Goal: Task Accomplishment & Management: Complete application form

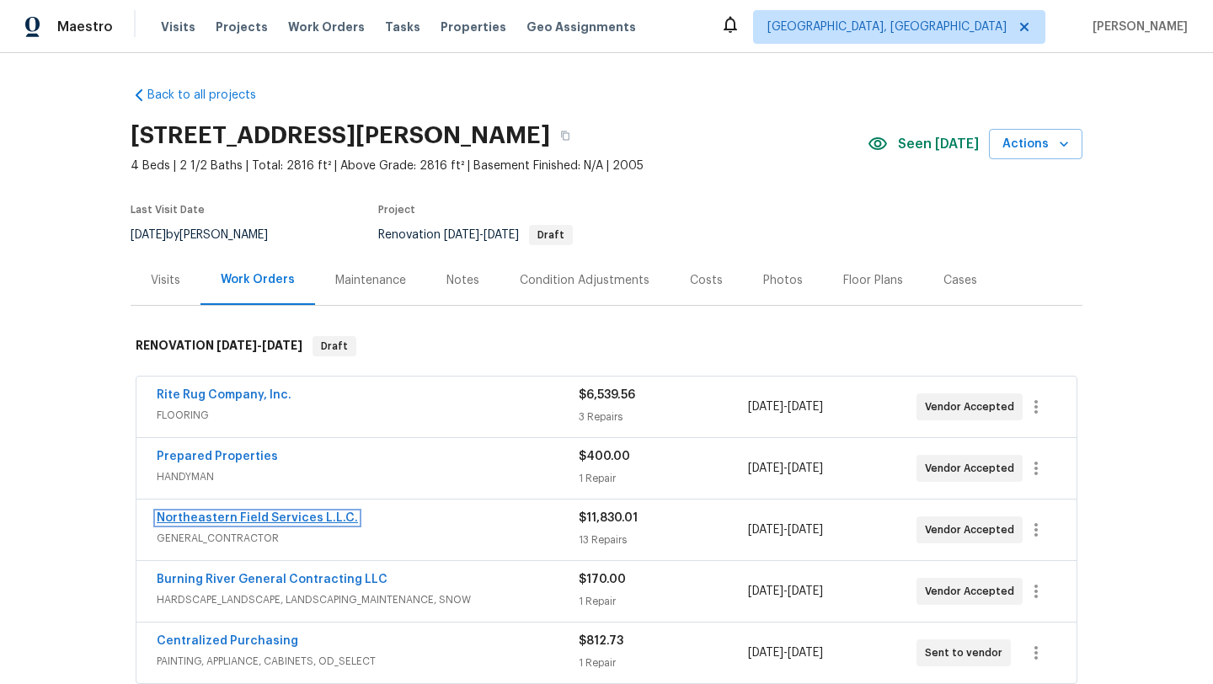
click at [241, 518] on link "Northeastern Field Services L.L.C." at bounding box center [257, 518] width 201 height 12
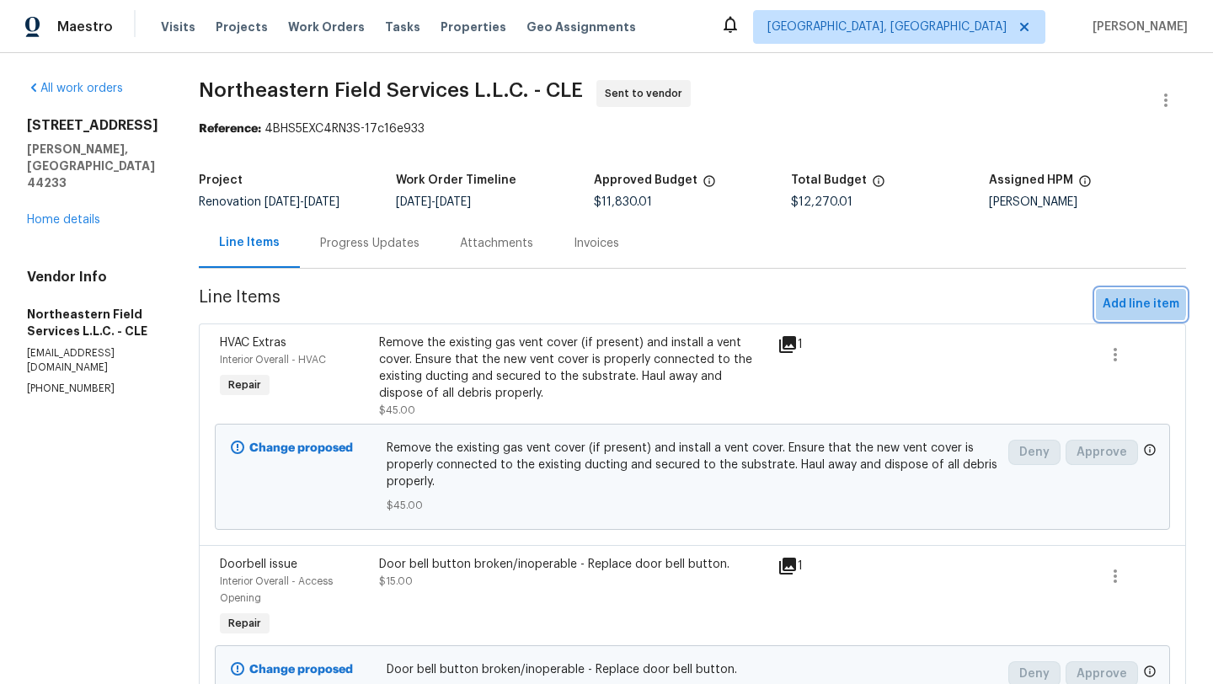
click at [1123, 300] on span "Add line item" at bounding box center [1140, 304] width 77 height 21
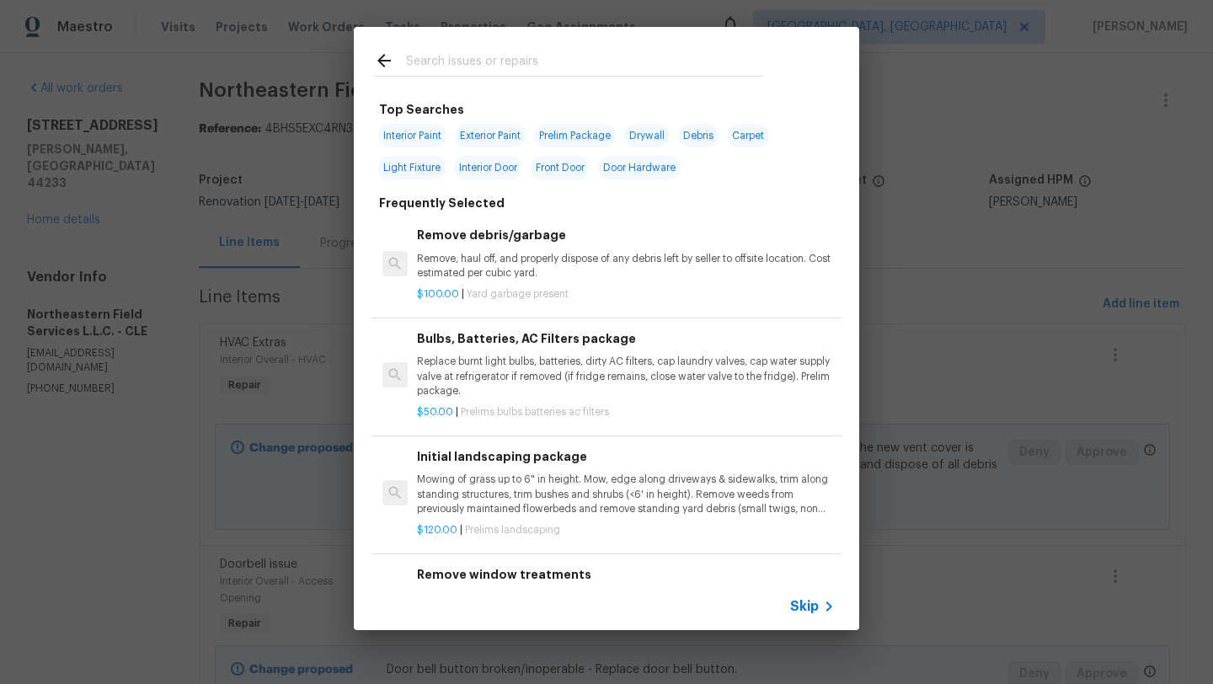
click at [444, 58] on input "text" at bounding box center [584, 63] width 357 height 25
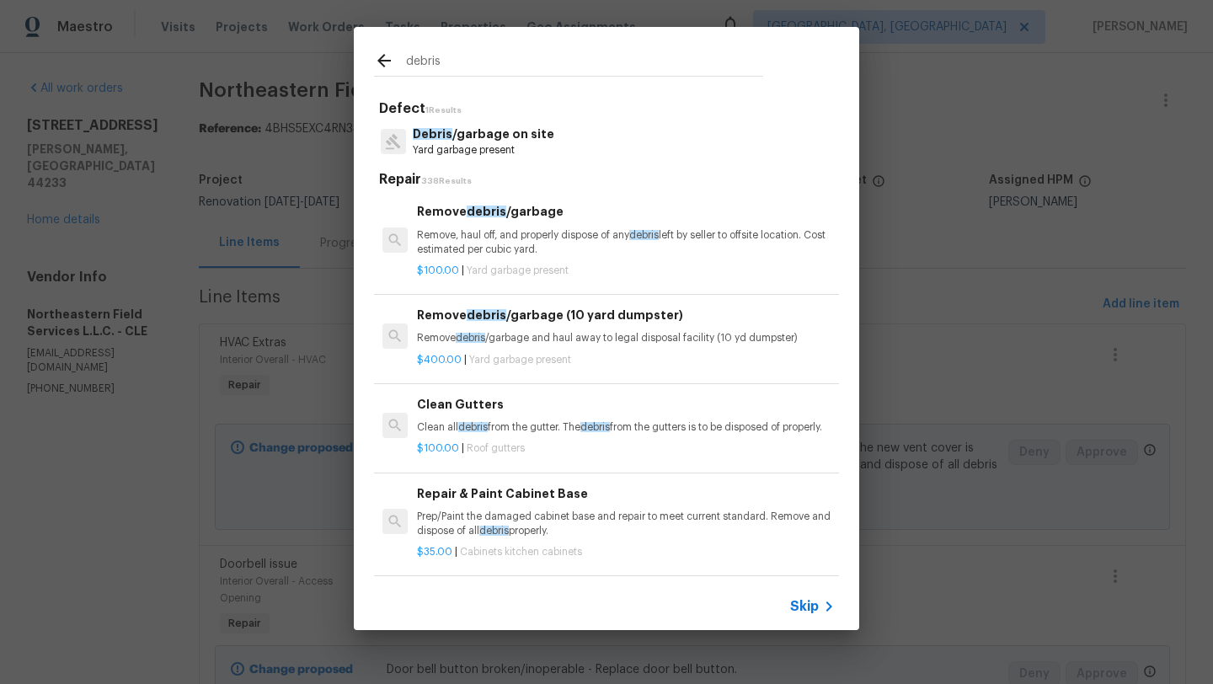
type input "debris"
click at [523, 248] on p "Remove, haul off, and properly dispose of any debris left by seller to offsite …" at bounding box center [626, 242] width 418 height 29
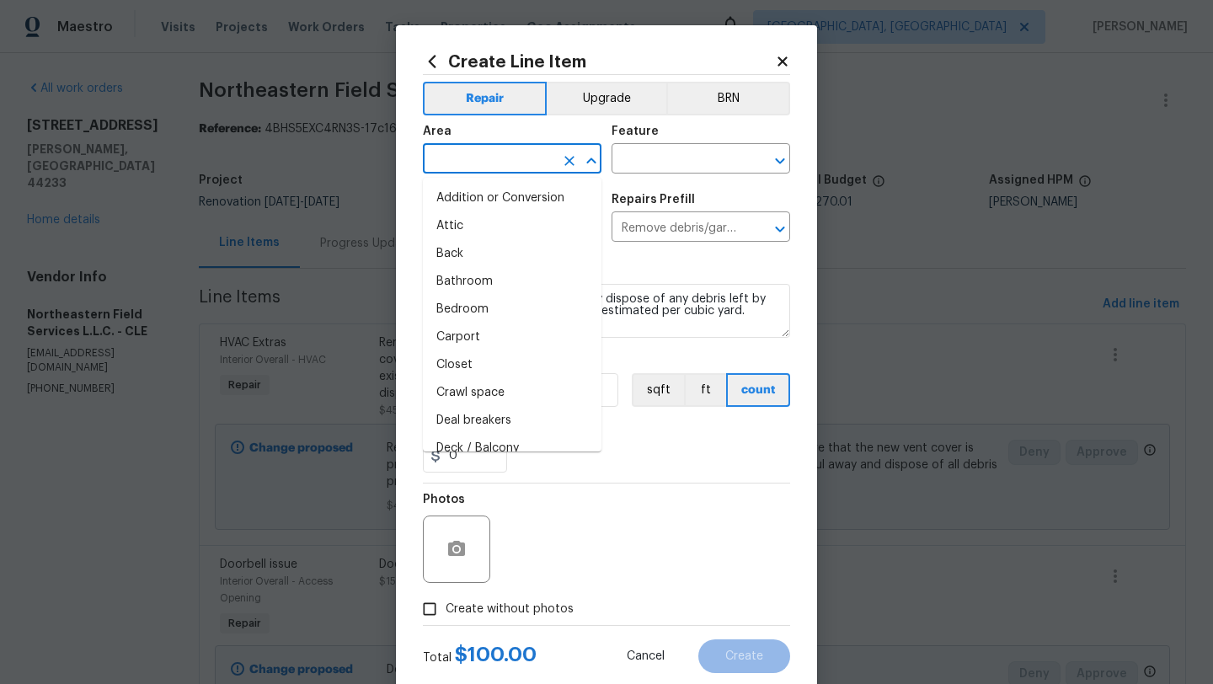
click at [527, 158] on input "text" at bounding box center [488, 160] width 131 height 26
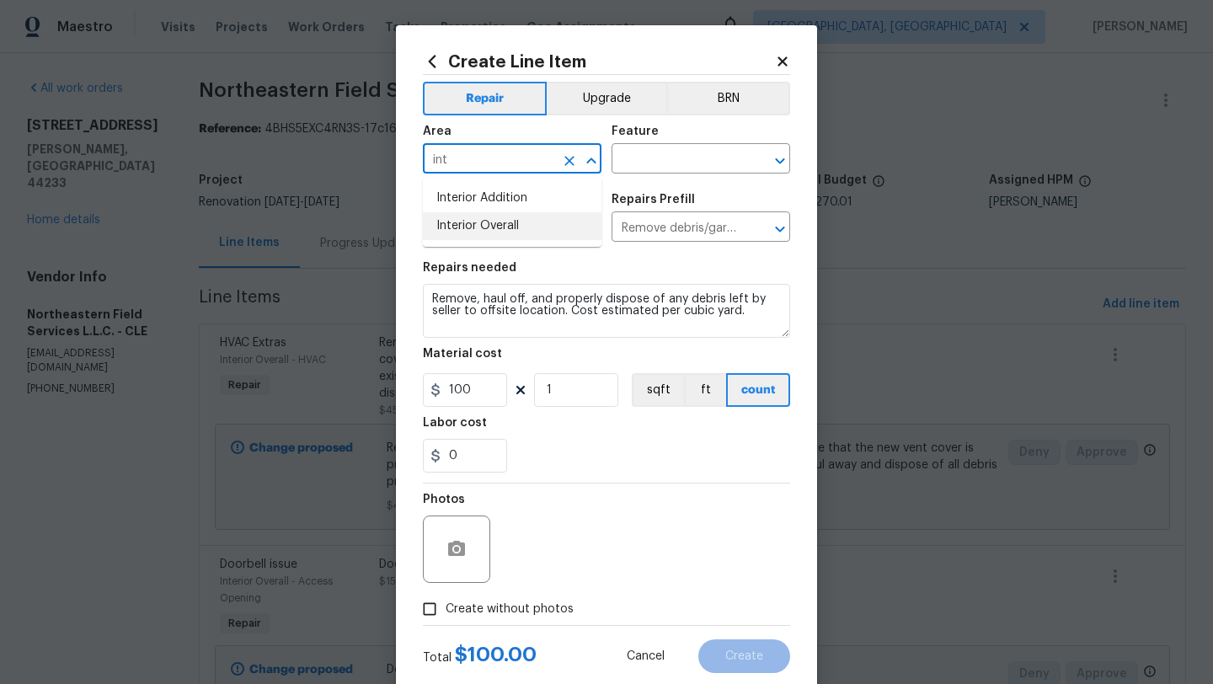
click at [556, 234] on li "Interior Overall" at bounding box center [512, 226] width 179 height 28
type input "Interior Overall"
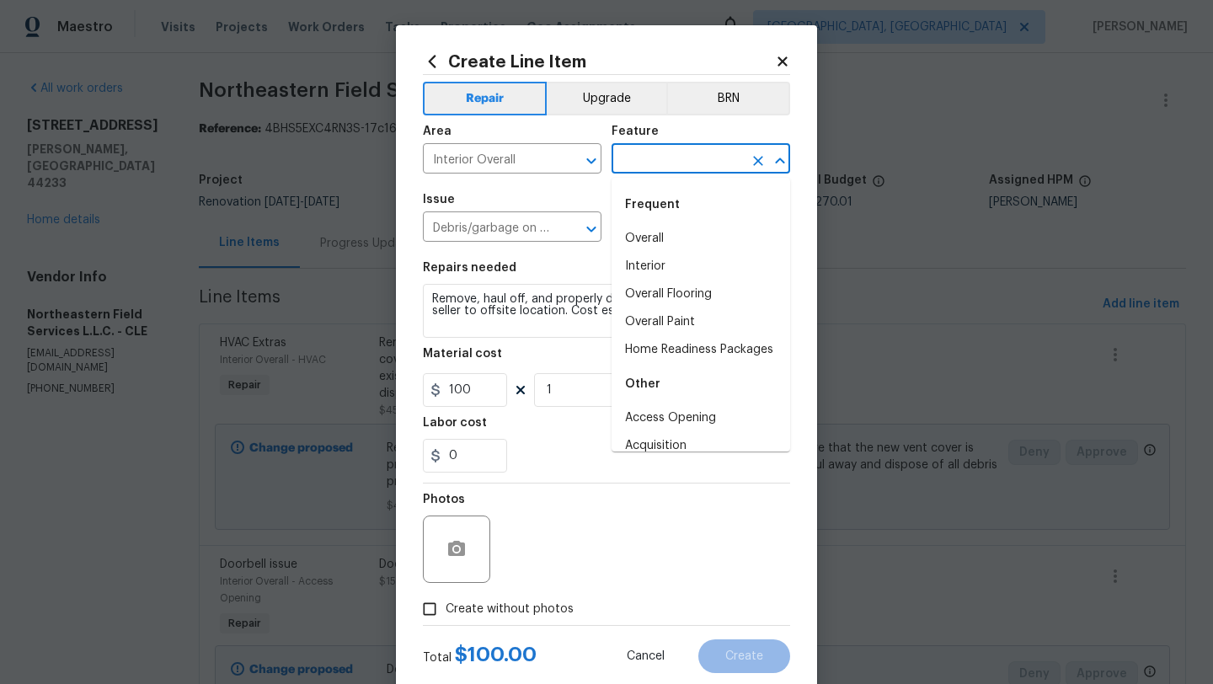
click at [664, 163] on input "text" at bounding box center [676, 160] width 131 height 26
click at [638, 259] on li "Interior" at bounding box center [700, 267] width 179 height 28
type input "Interior"
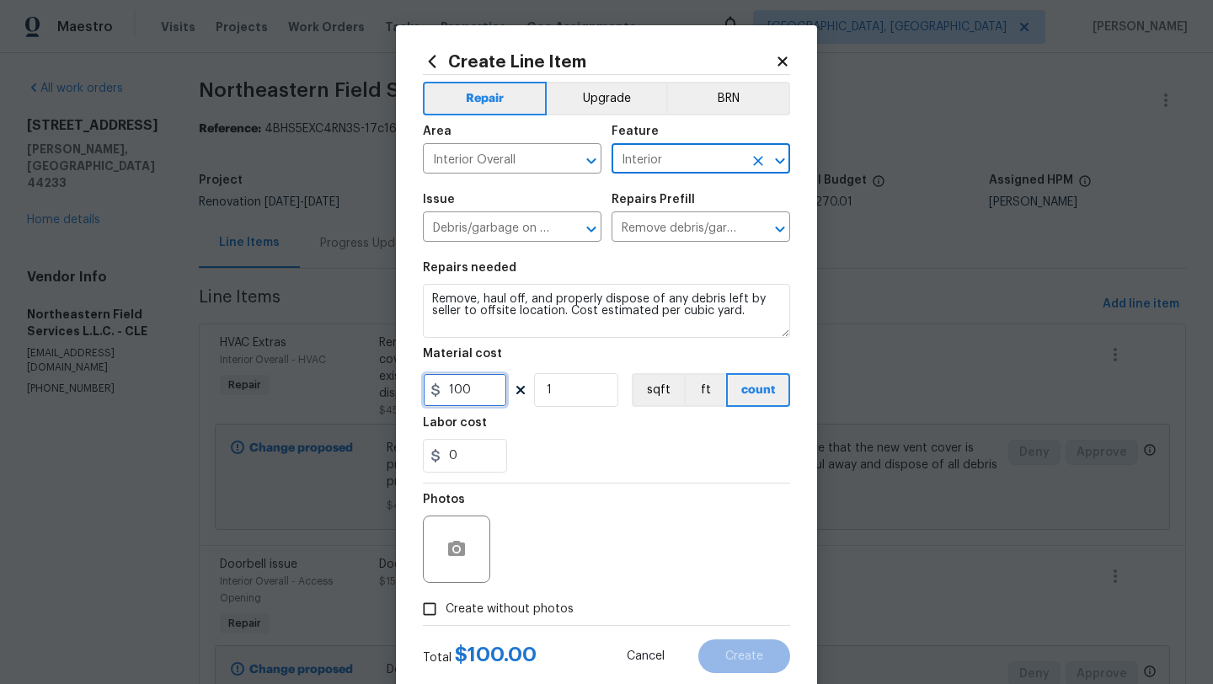
click at [454, 390] on input "100" at bounding box center [465, 390] width 84 height 34
type input "100"
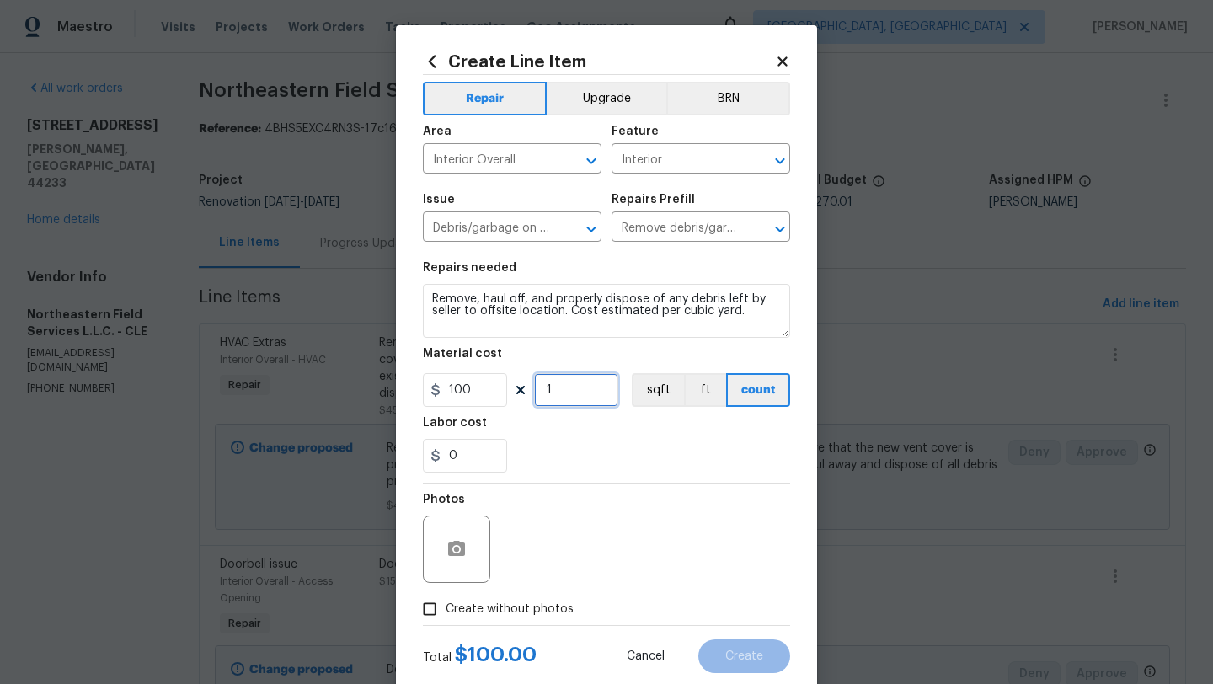
click at [578, 393] on input "1" at bounding box center [576, 390] width 84 height 34
type input "2"
click at [701, 519] on div "Photos" at bounding box center [606, 537] width 367 height 109
click at [431, 612] on input "Create without photos" at bounding box center [429, 609] width 32 height 32
checkbox input "true"
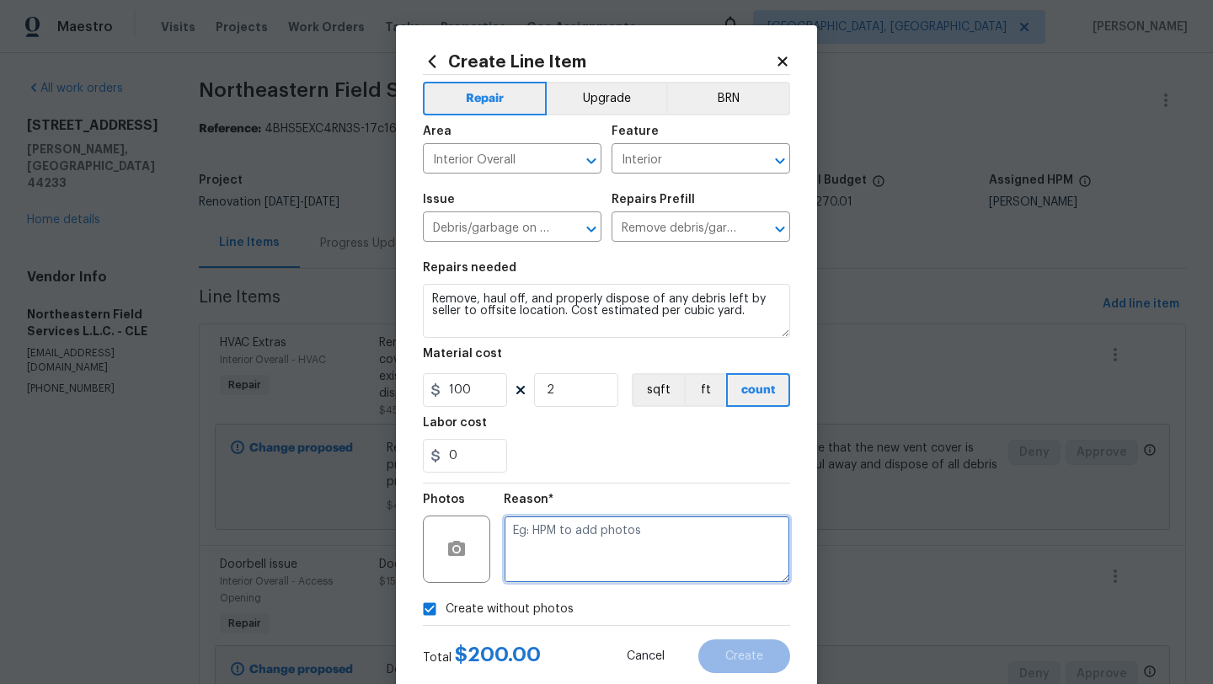
click at [583, 544] on textarea at bounding box center [647, 548] width 286 height 67
type textarea "desk"
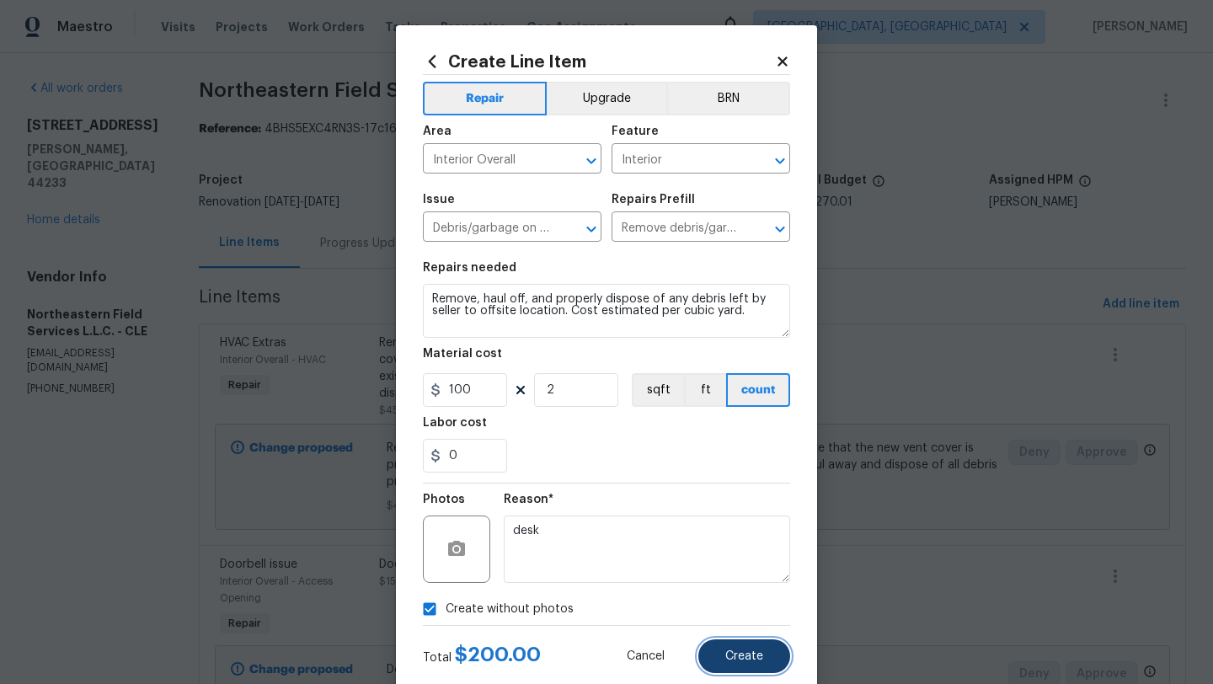
click at [717, 662] on button "Create" at bounding box center [744, 656] width 92 height 34
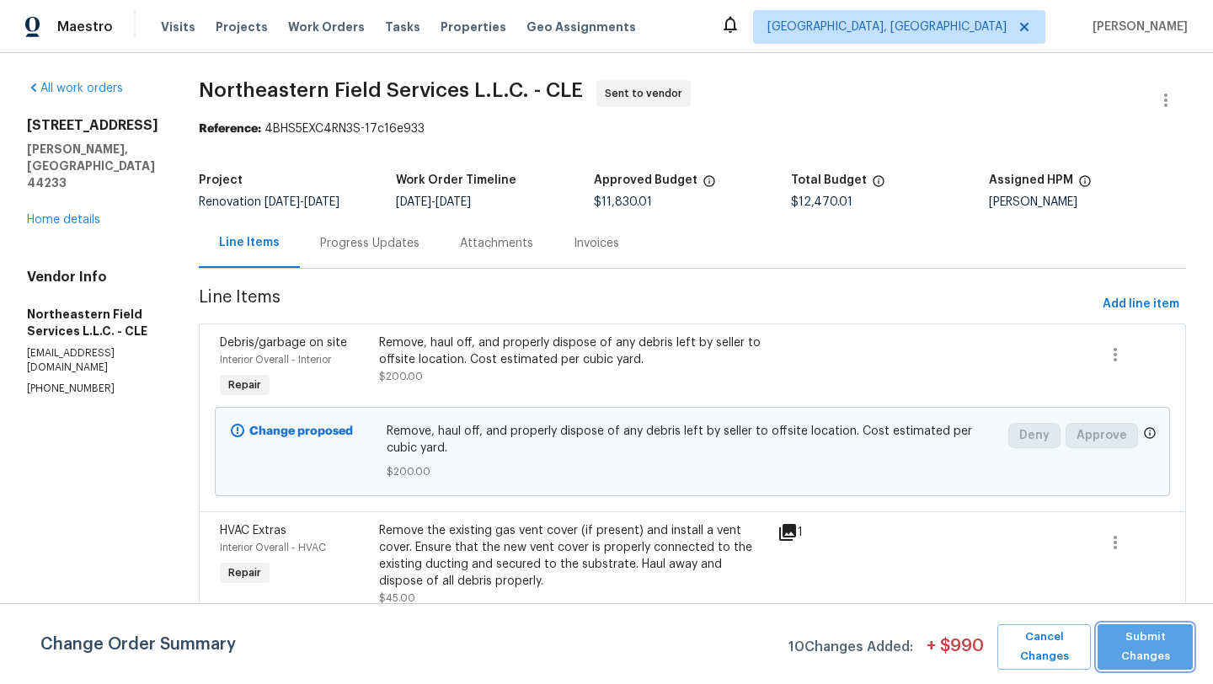
click at [1125, 641] on span "Submit Changes" at bounding box center [1145, 646] width 78 height 39
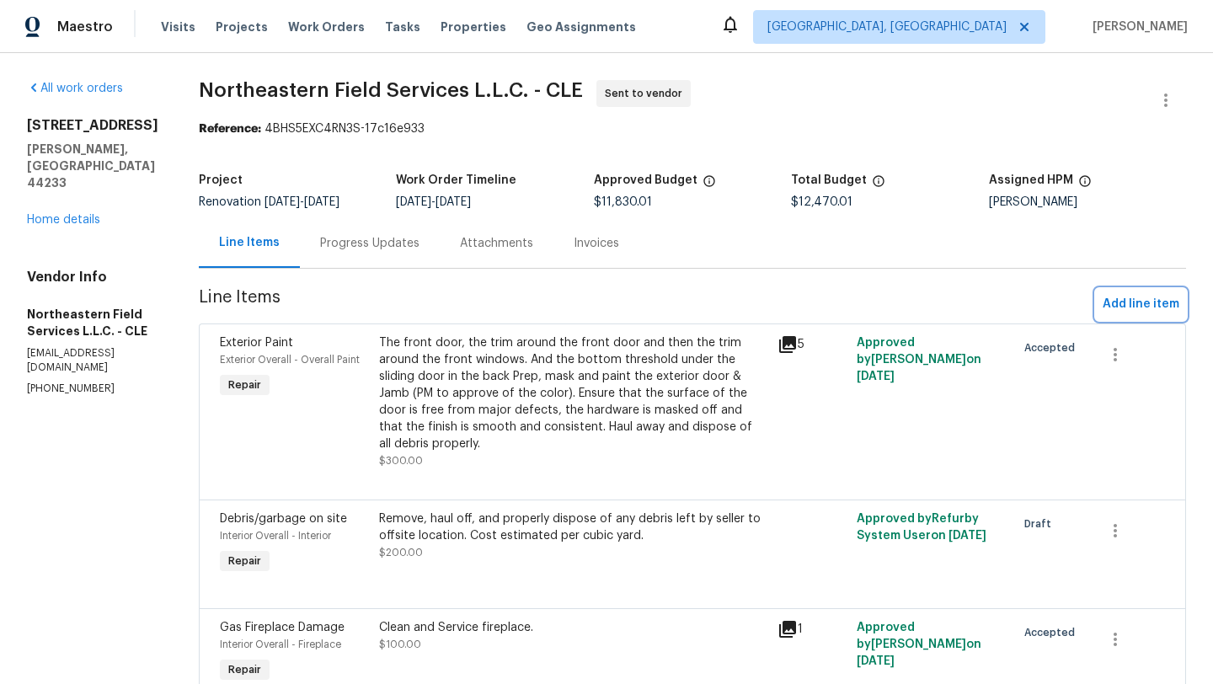
click at [1117, 318] on button "Add line item" at bounding box center [1141, 304] width 90 height 31
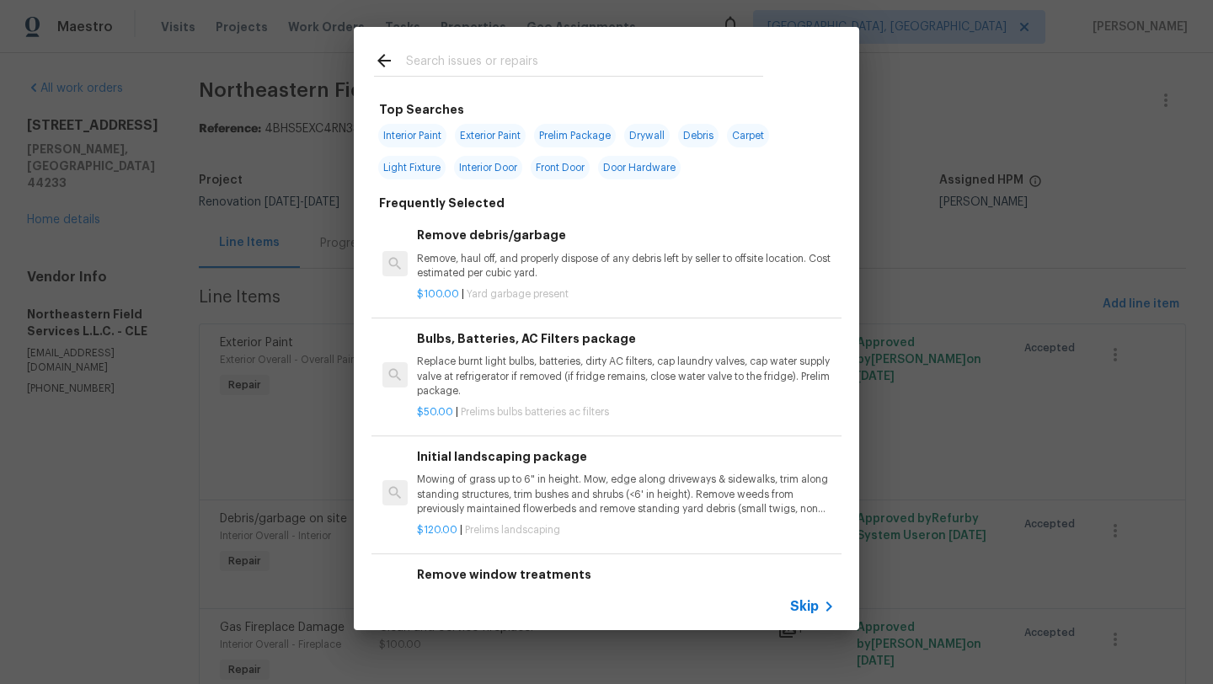
click at [478, 63] on input "text" at bounding box center [584, 63] width 357 height 25
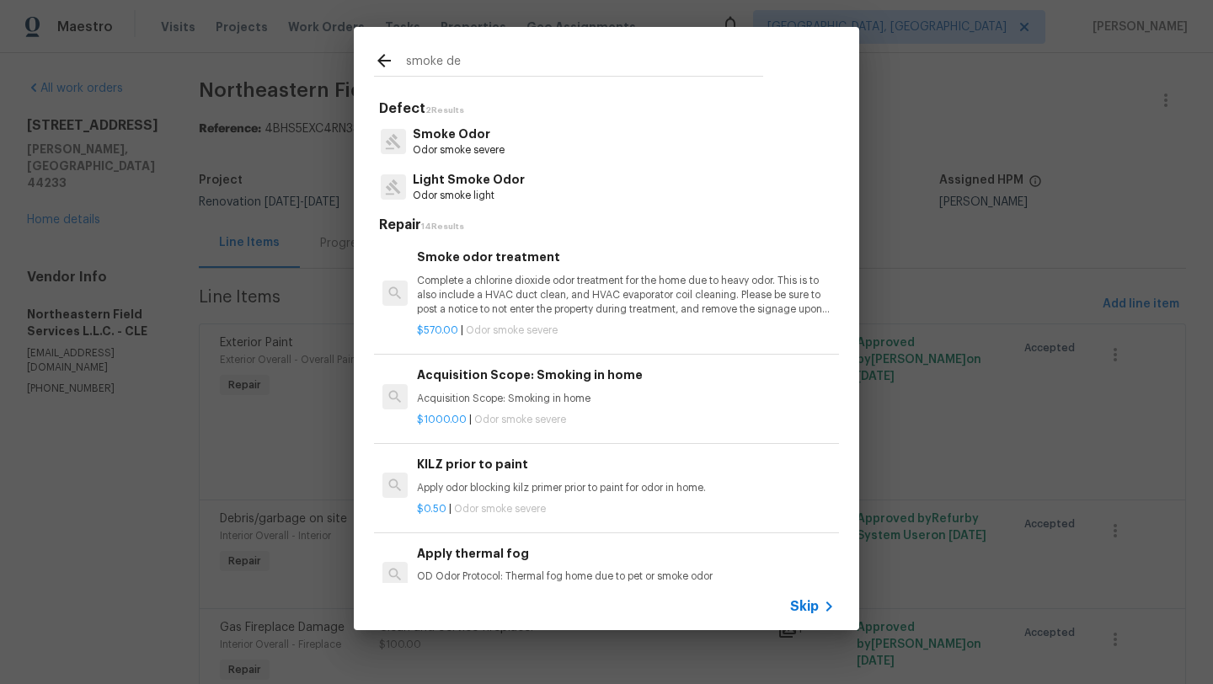
click at [504, 69] on input "smoke de" at bounding box center [584, 63] width 357 height 25
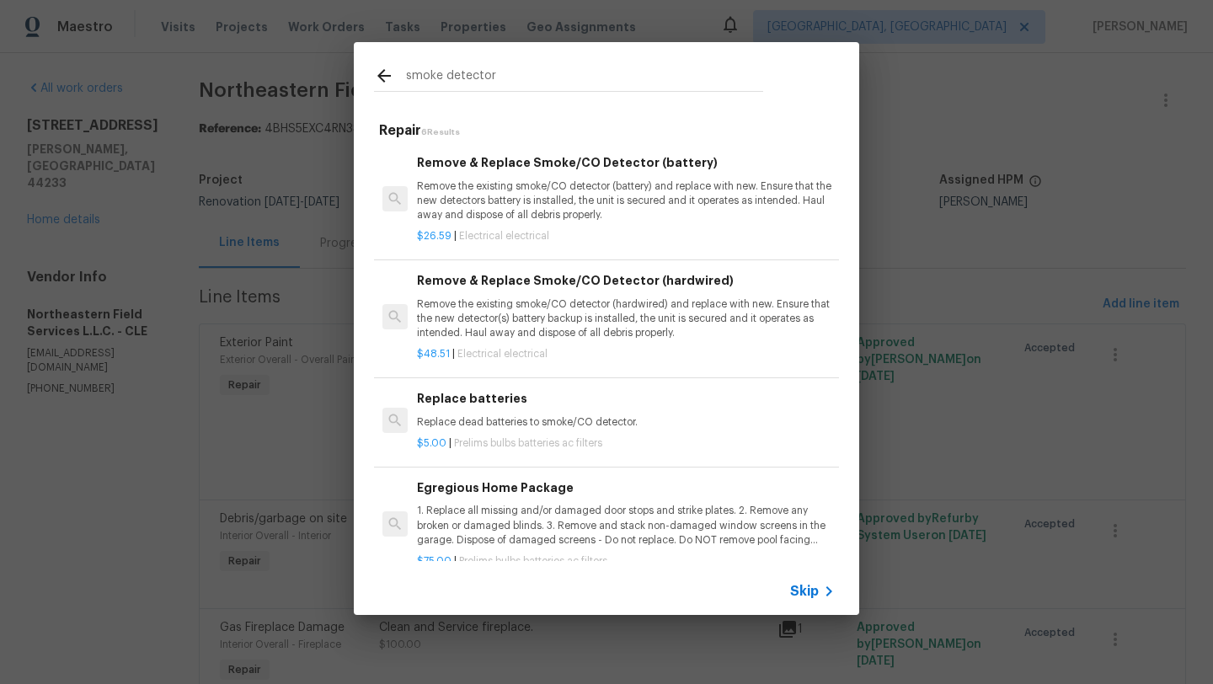
type input "smoke detector"
click at [551, 308] on p "Remove the existing smoke/CO detector (hardwired) and replace with new. Ensure …" at bounding box center [626, 318] width 418 height 43
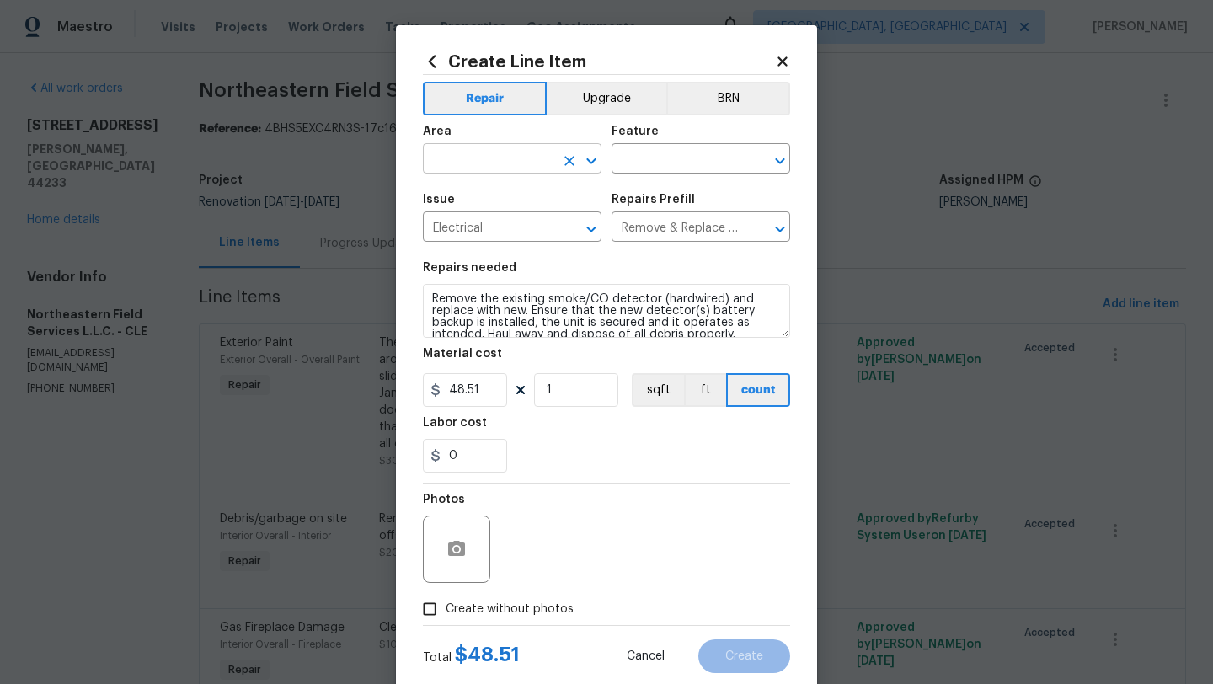
click at [508, 157] on input "text" at bounding box center [488, 160] width 131 height 26
click at [503, 232] on li "Interior Overall" at bounding box center [512, 226] width 179 height 28
type input "Interior Overall"
click at [661, 163] on input "text" at bounding box center [676, 160] width 131 height 26
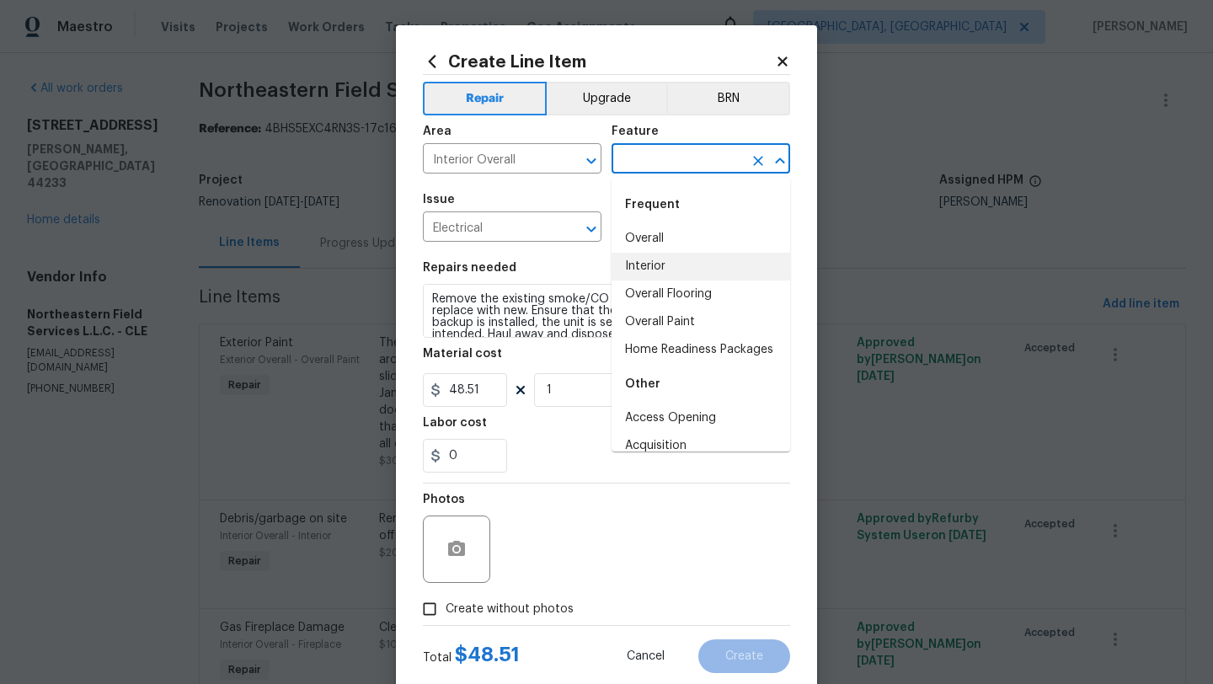
click at [666, 264] on li "Interior" at bounding box center [700, 267] width 179 height 28
type input "Interior"
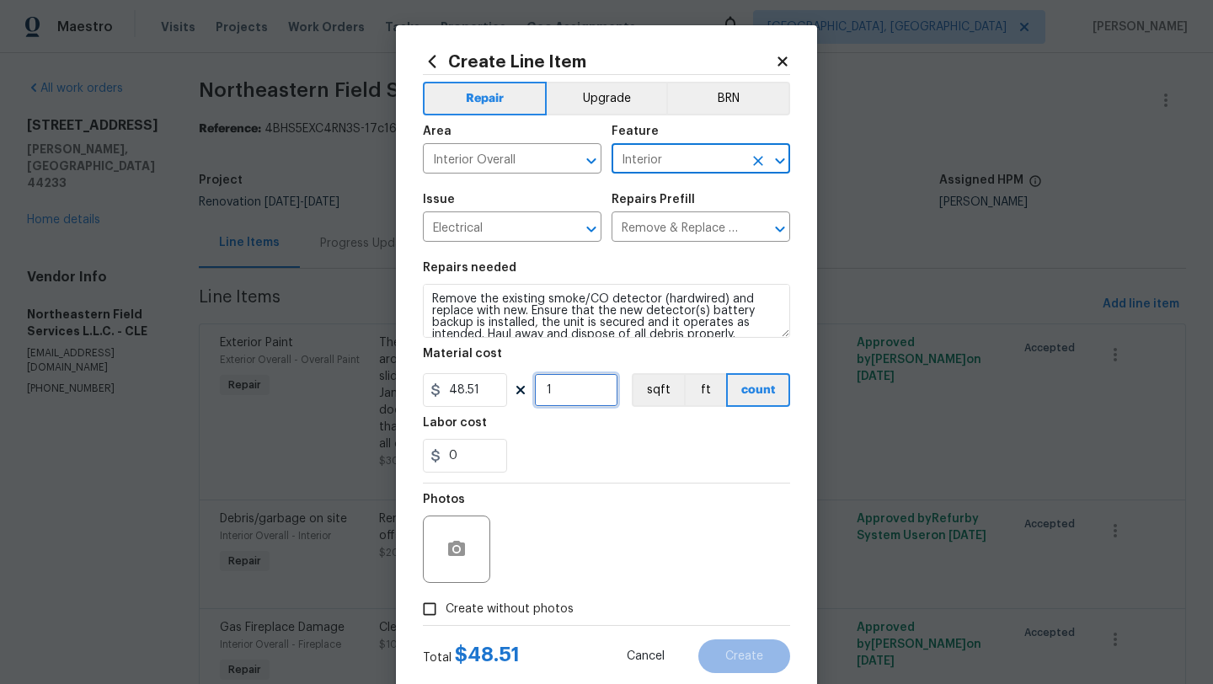
click at [586, 402] on input "1" at bounding box center [576, 390] width 84 height 34
type input "8"
click at [621, 498] on div "Photos" at bounding box center [606, 537] width 367 height 109
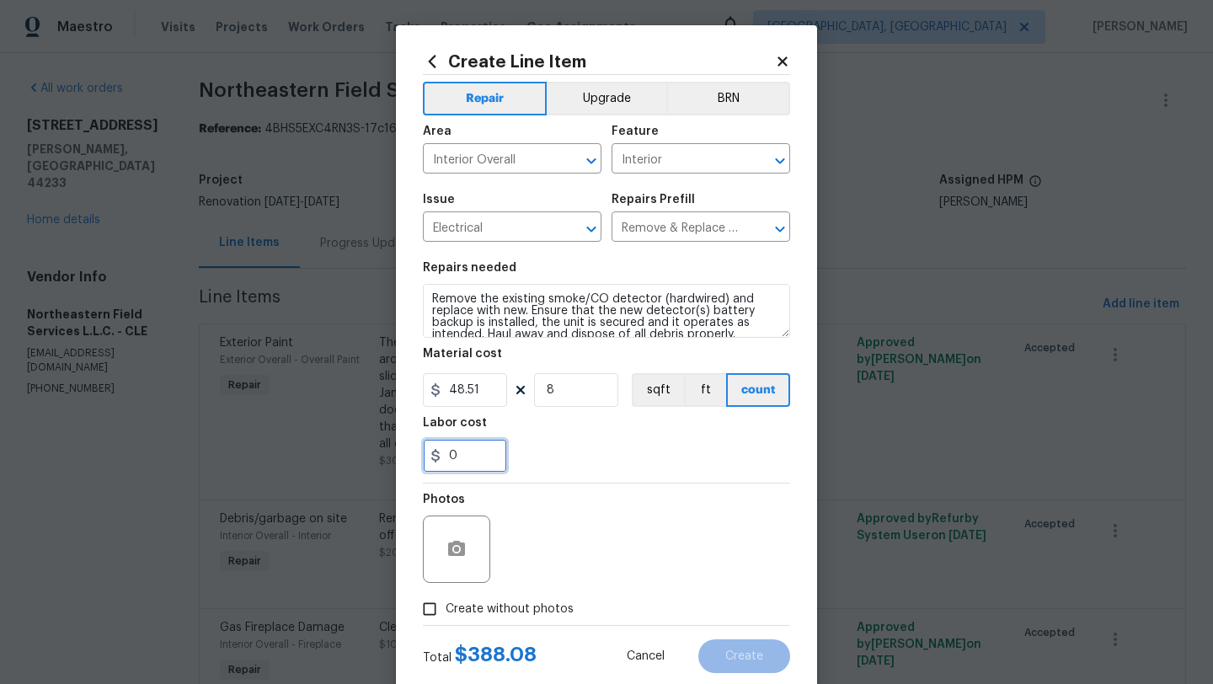
click at [462, 462] on input "0" at bounding box center [465, 456] width 84 height 34
type input "50"
click at [433, 609] on input "Create without photos" at bounding box center [429, 609] width 32 height 32
checkbox input "true"
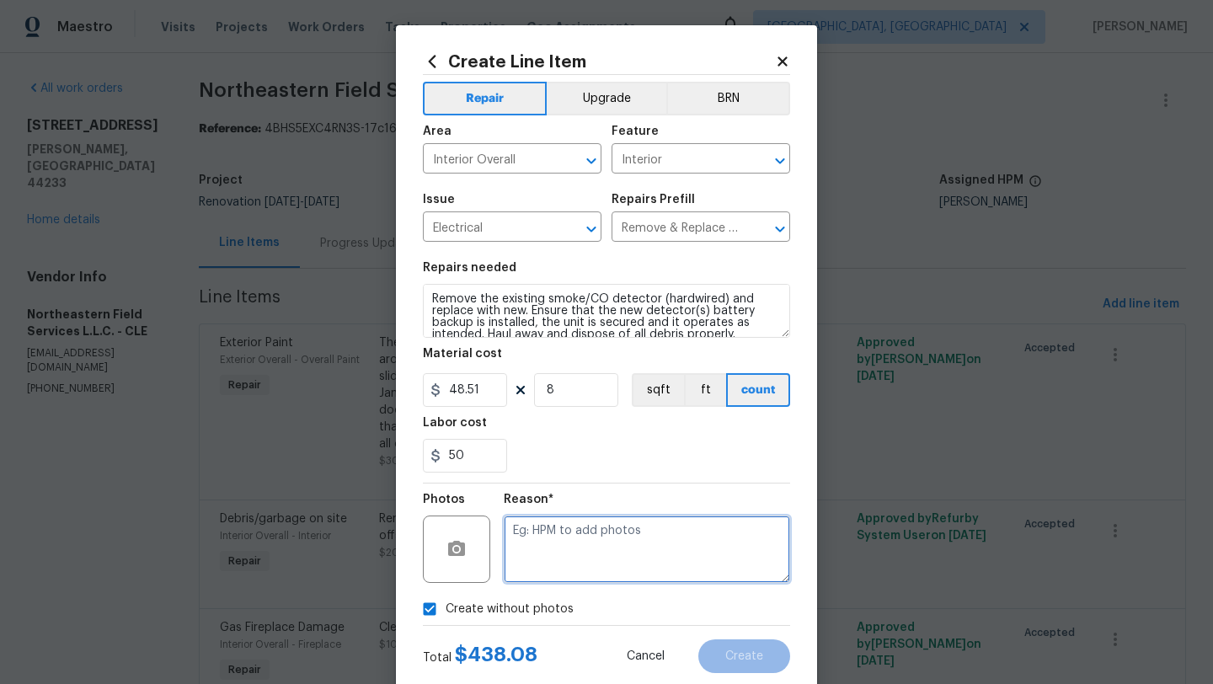
click at [595, 545] on textarea at bounding box center [647, 548] width 286 height 67
type textarea "desk"
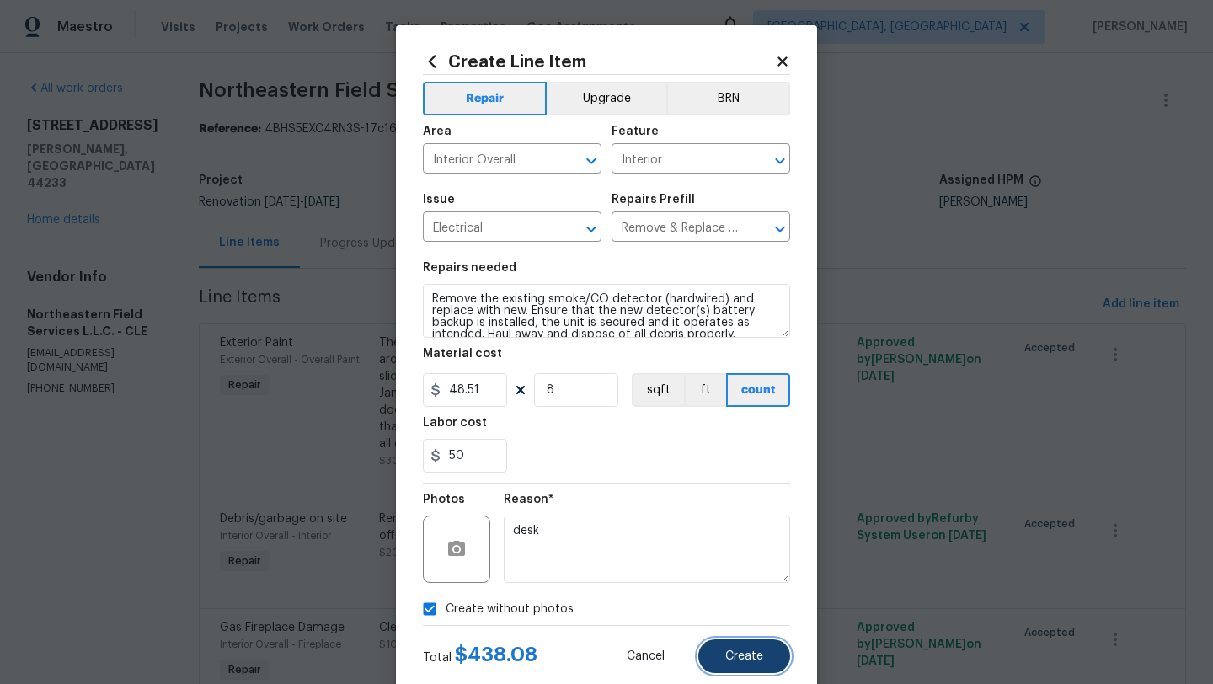
click at [764, 656] on button "Create" at bounding box center [744, 656] width 92 height 34
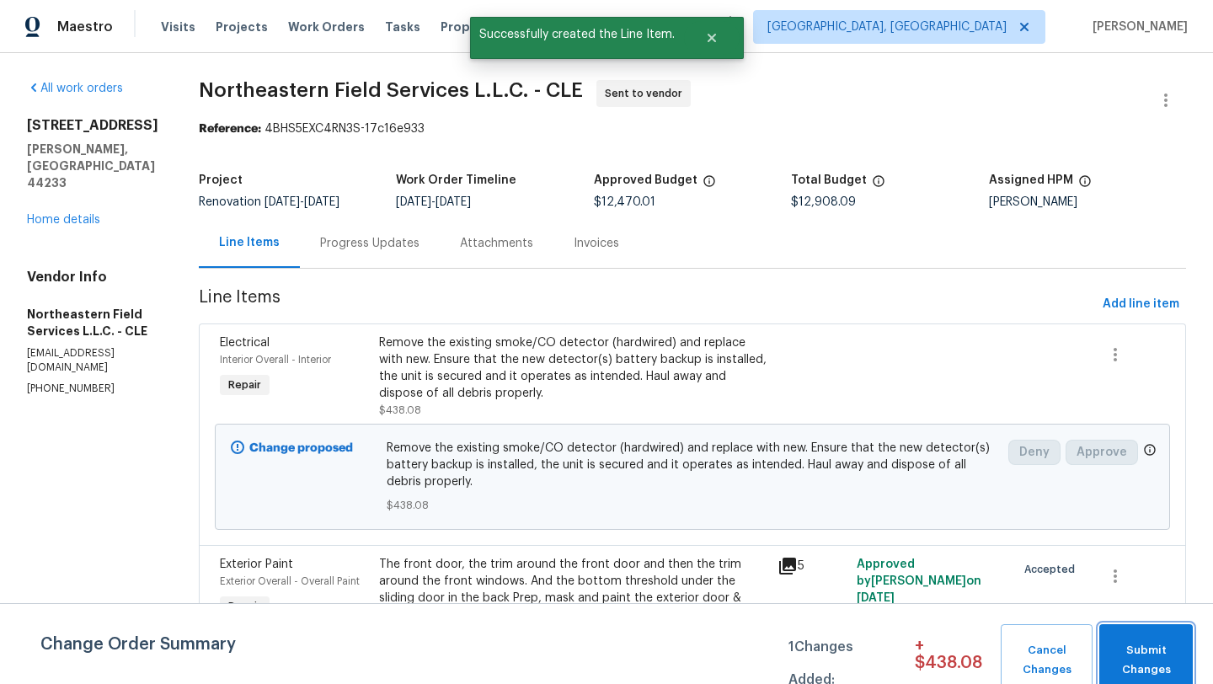
click at [1137, 664] on span "Submit Changes" at bounding box center [1145, 660] width 77 height 39
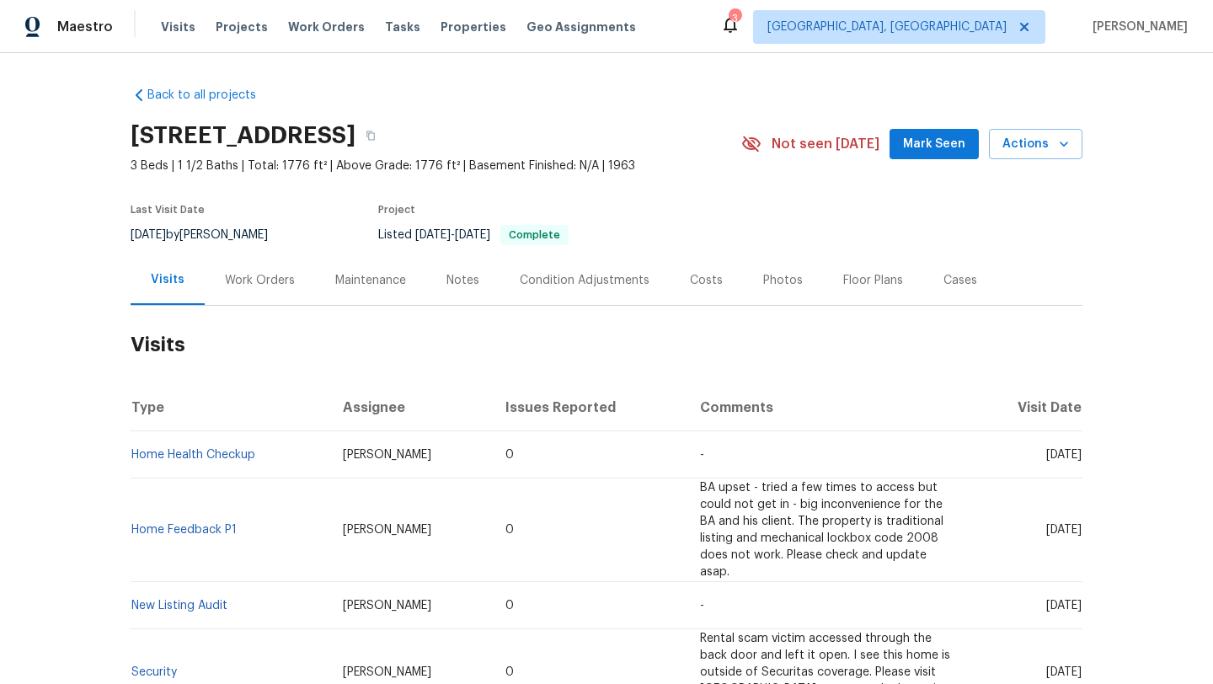
click at [931, 143] on span "Mark Seen" at bounding box center [934, 144] width 62 height 21
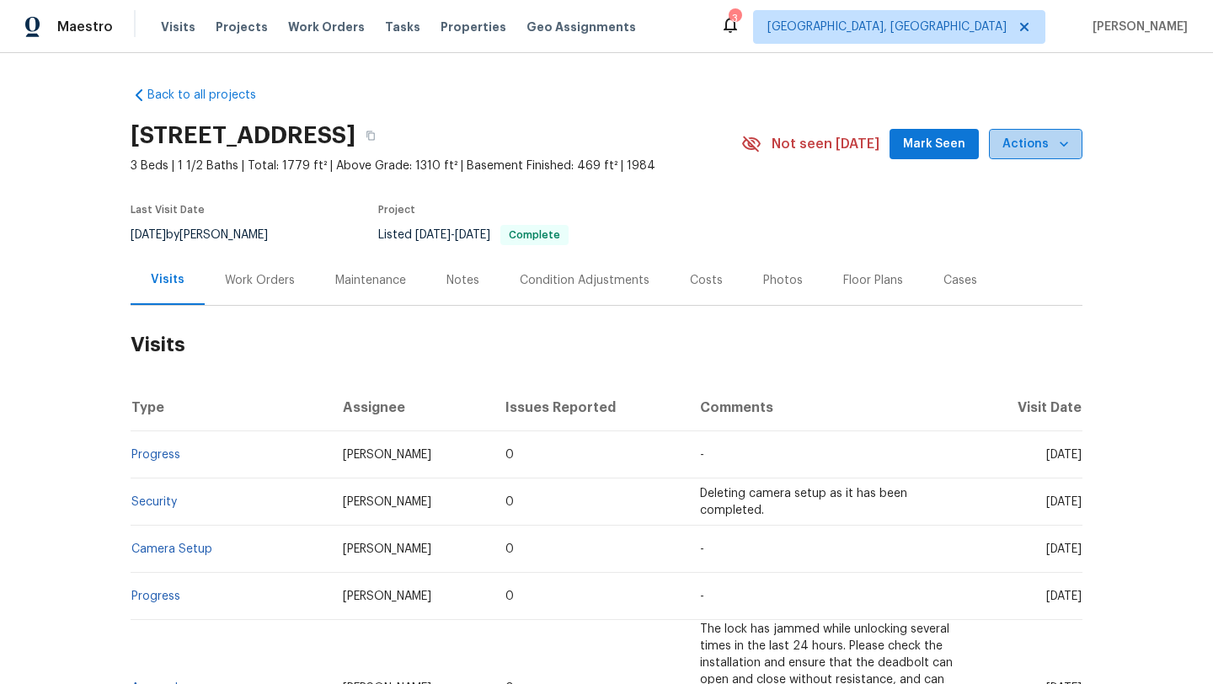
click at [1046, 145] on span "Actions" at bounding box center [1035, 144] width 67 height 21
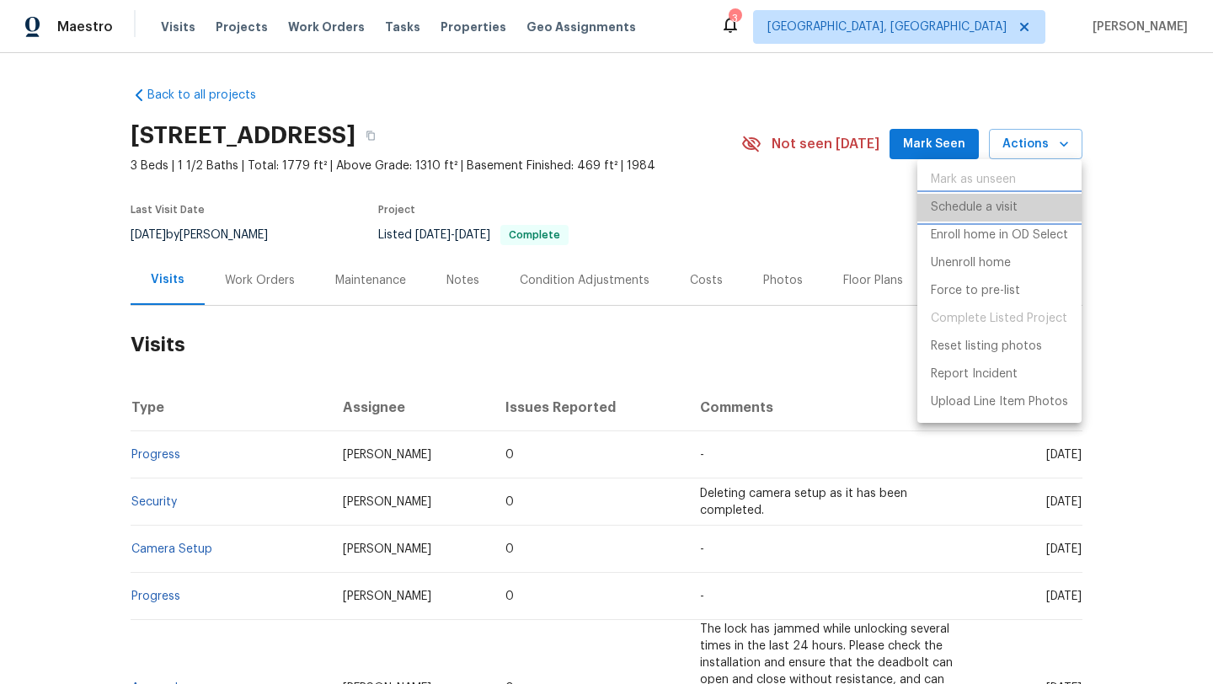
click at [978, 201] on p "Schedule a visit" at bounding box center [974, 208] width 87 height 18
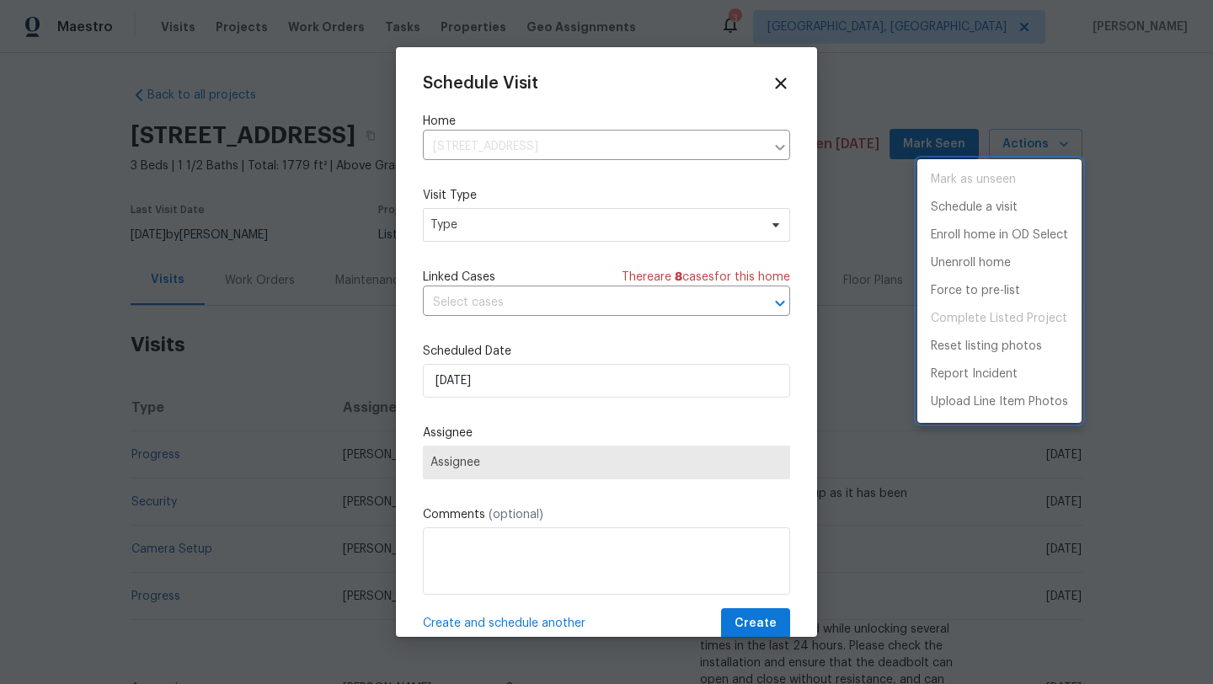
click at [464, 456] on div at bounding box center [606, 342] width 1213 height 684
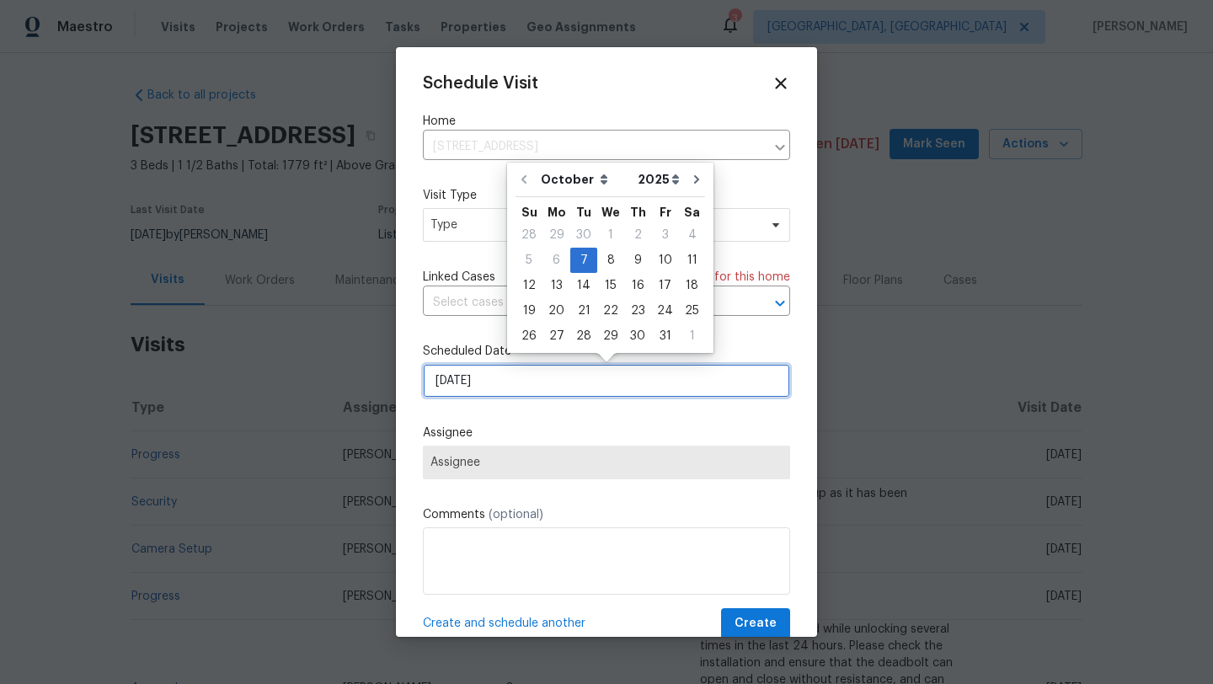
click at [477, 378] on input "10/7/2025" at bounding box center [606, 381] width 367 height 34
click at [607, 259] on div "8" at bounding box center [610, 260] width 27 height 24
type input "10/8/2025"
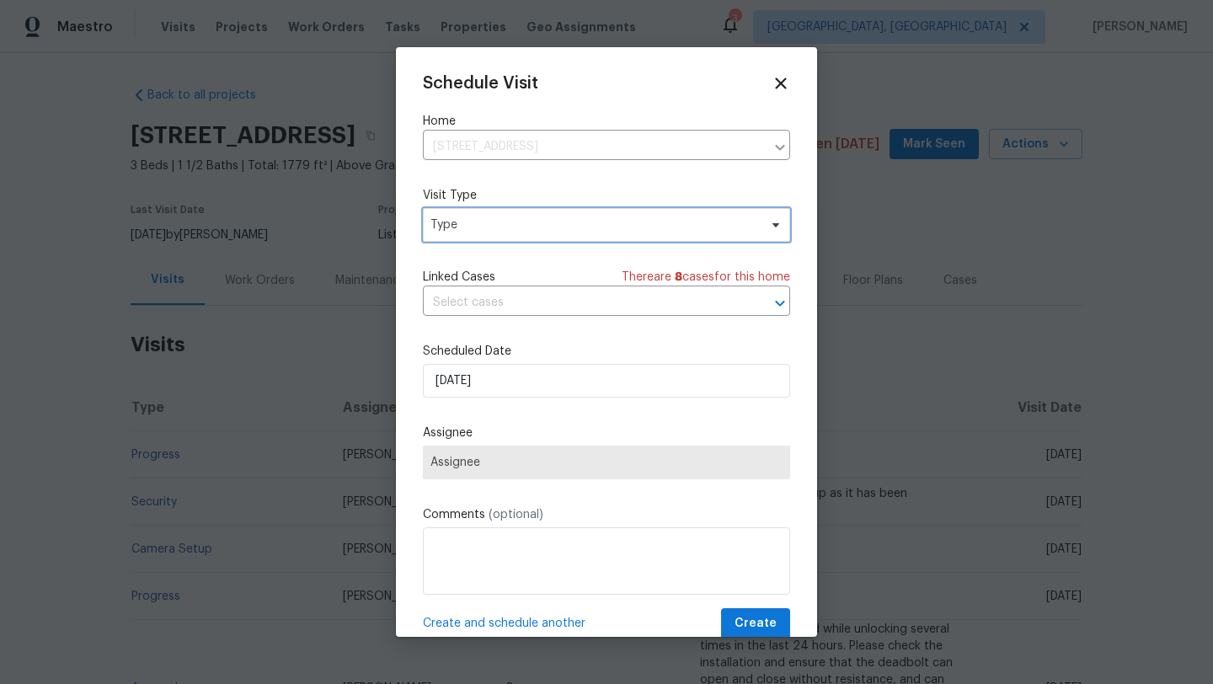
click at [515, 222] on span "Type" at bounding box center [594, 224] width 328 height 17
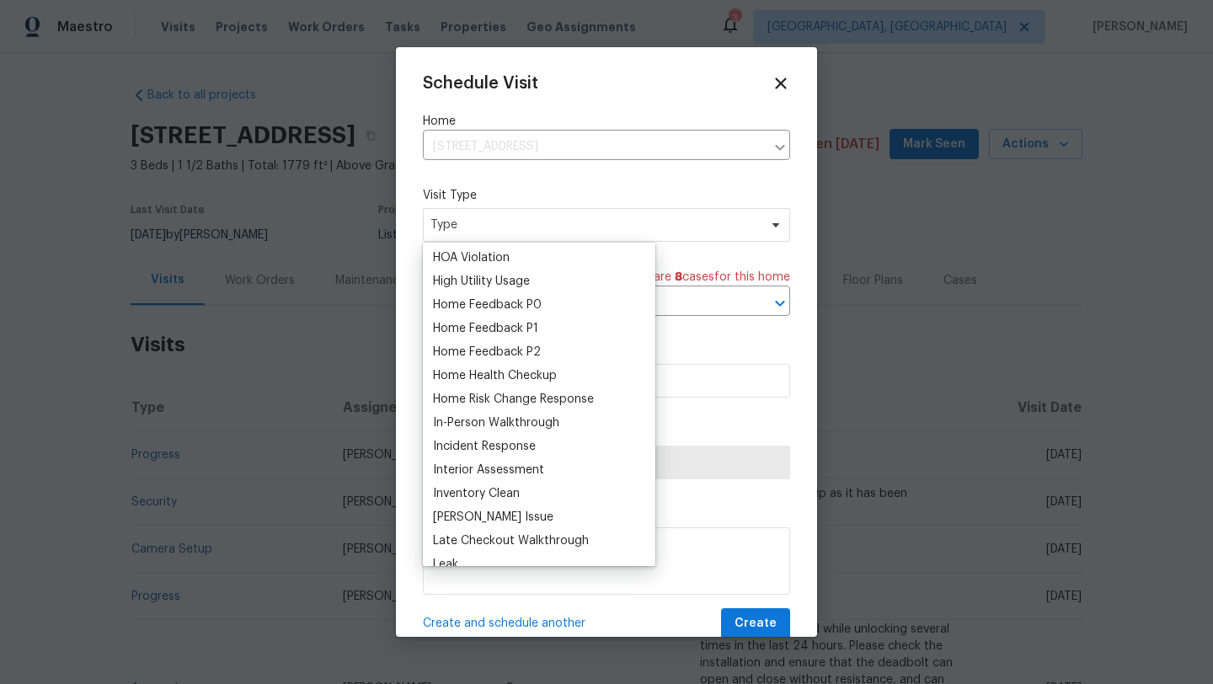
scroll to position [474, 0]
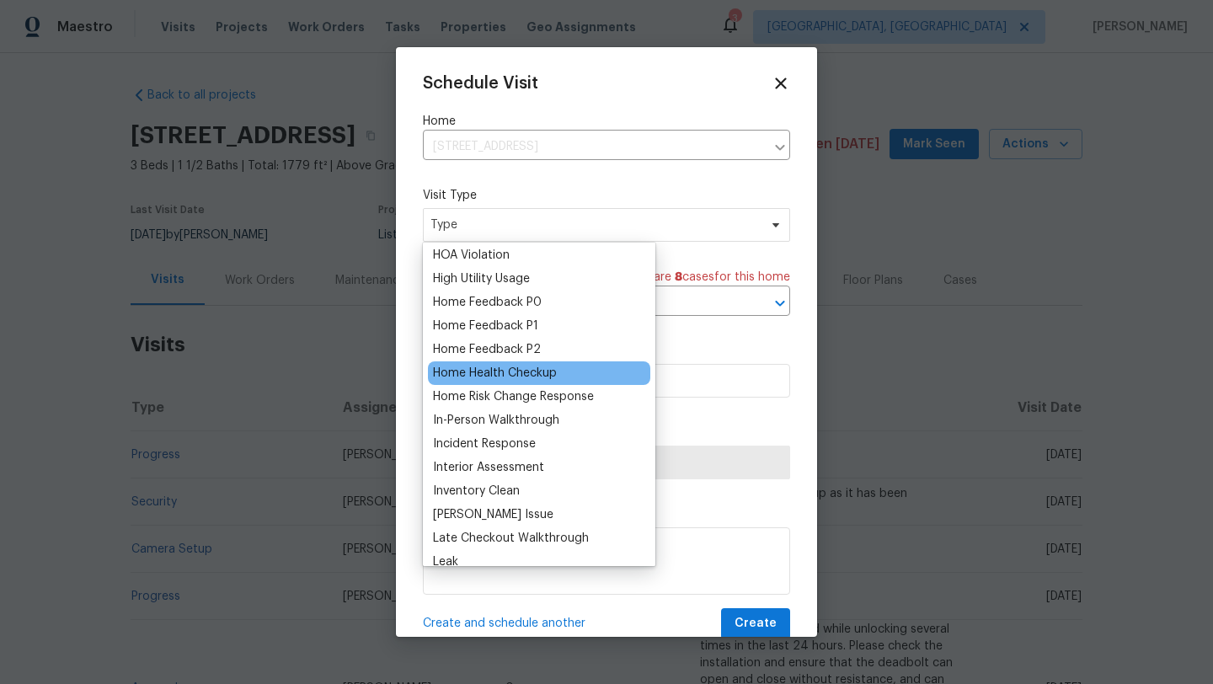
click at [487, 370] on div "Home Health Checkup" at bounding box center [495, 373] width 124 height 17
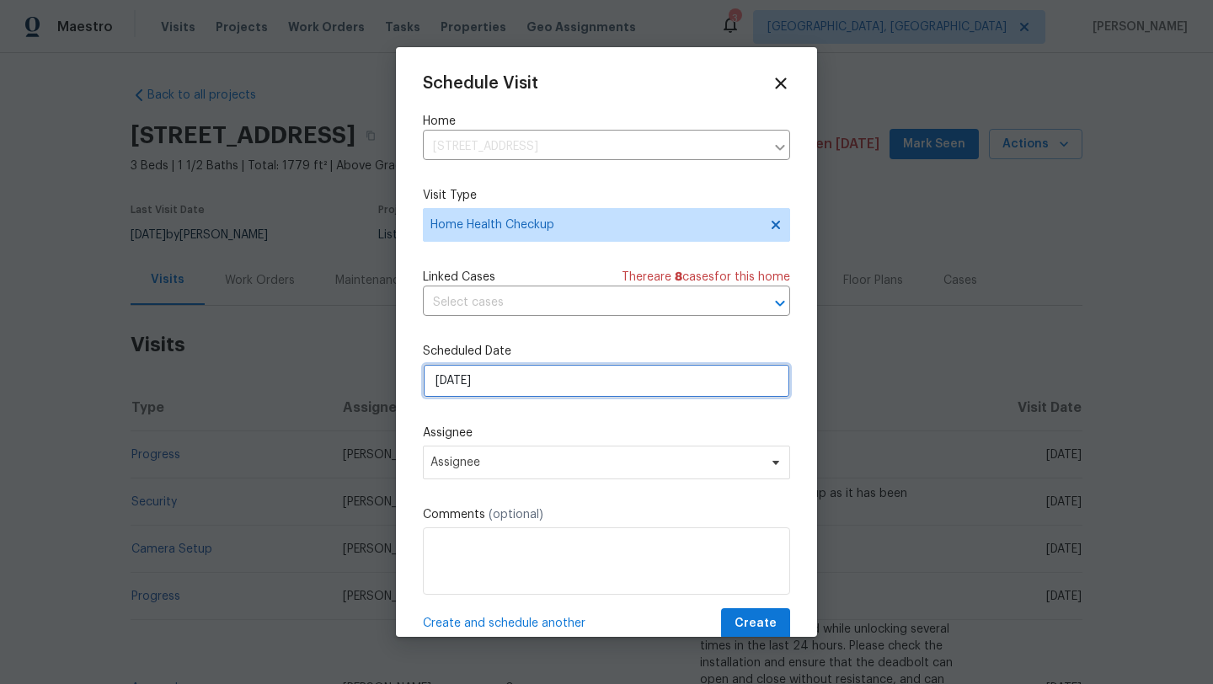
click at [487, 382] on input "10/8/2025" at bounding box center [606, 381] width 367 height 34
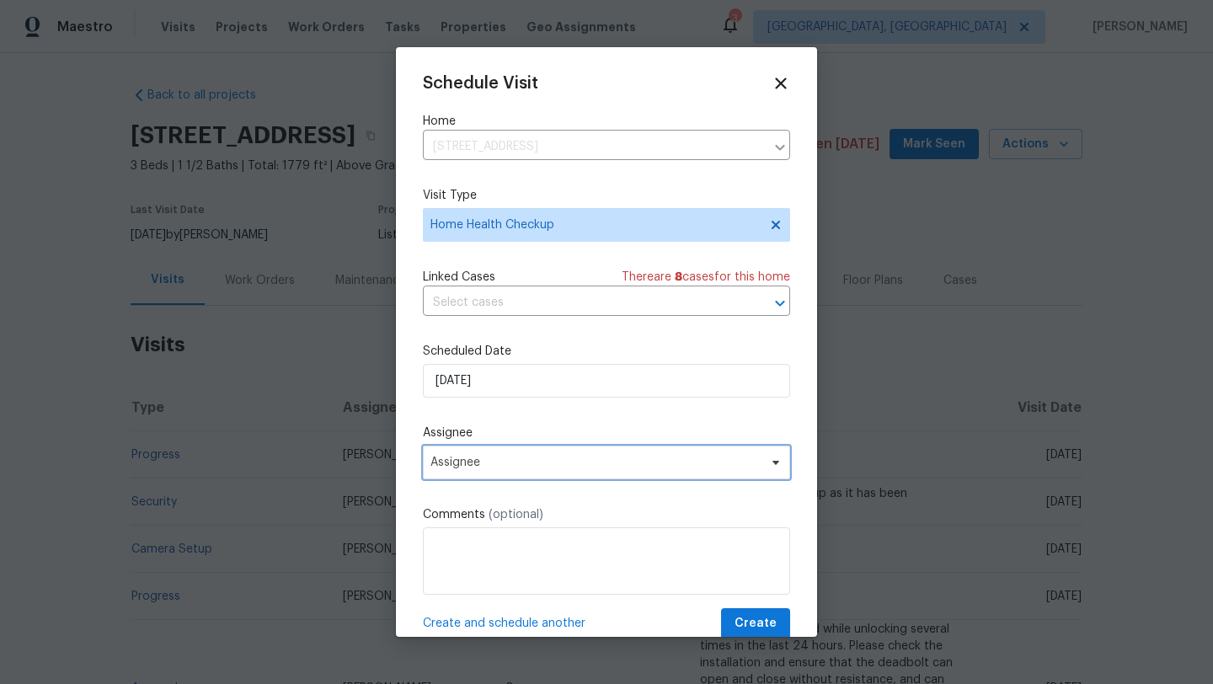
click at [482, 457] on span "Assignee" at bounding box center [595, 462] width 330 height 13
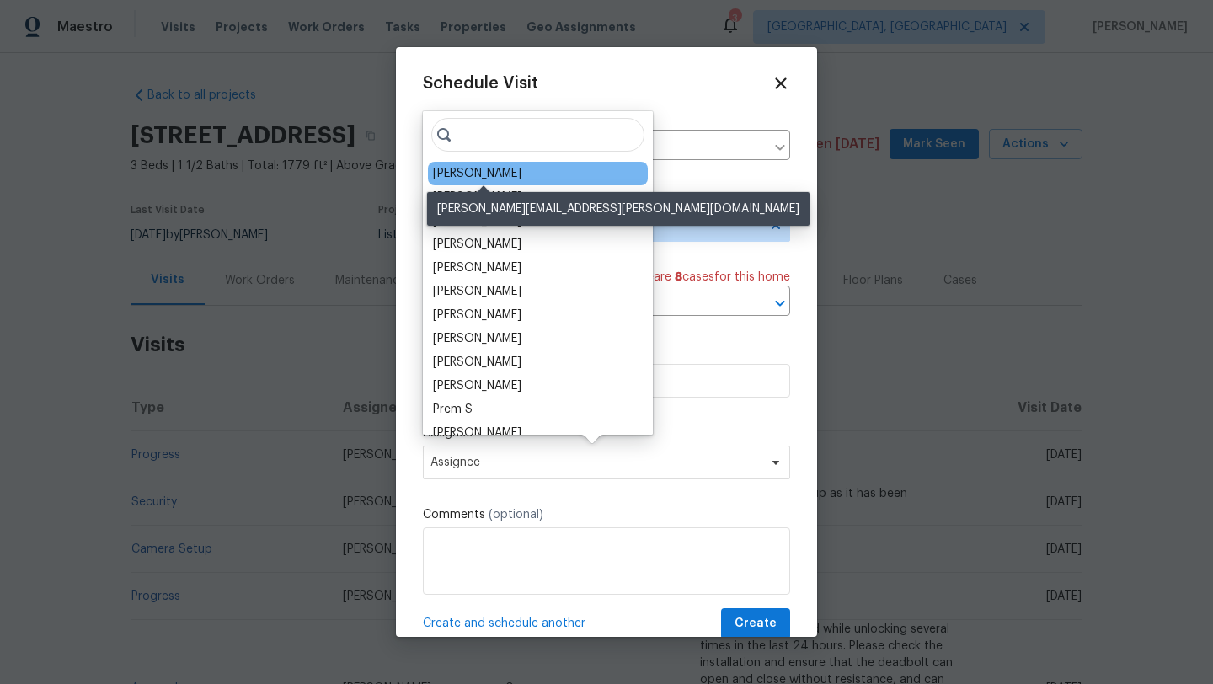
click at [499, 172] on div "[PERSON_NAME]" at bounding box center [477, 173] width 88 height 17
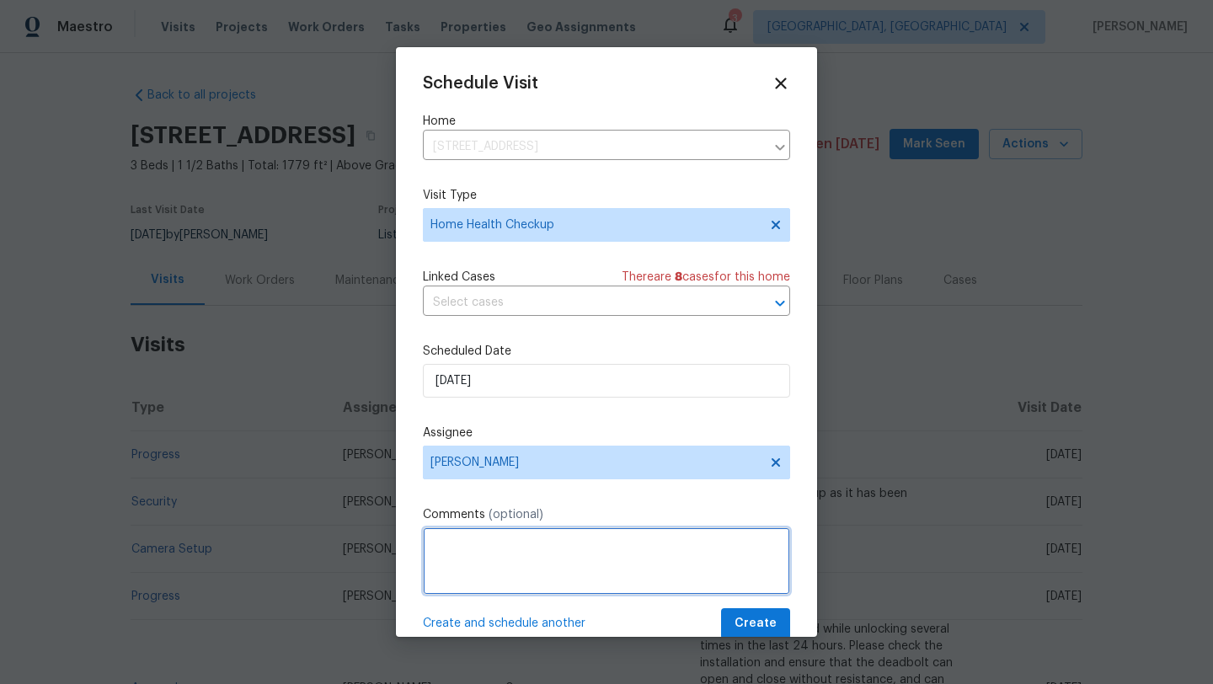
click at [451, 563] on textarea at bounding box center [606, 560] width 367 height 67
type textarea "Stop with Mark"
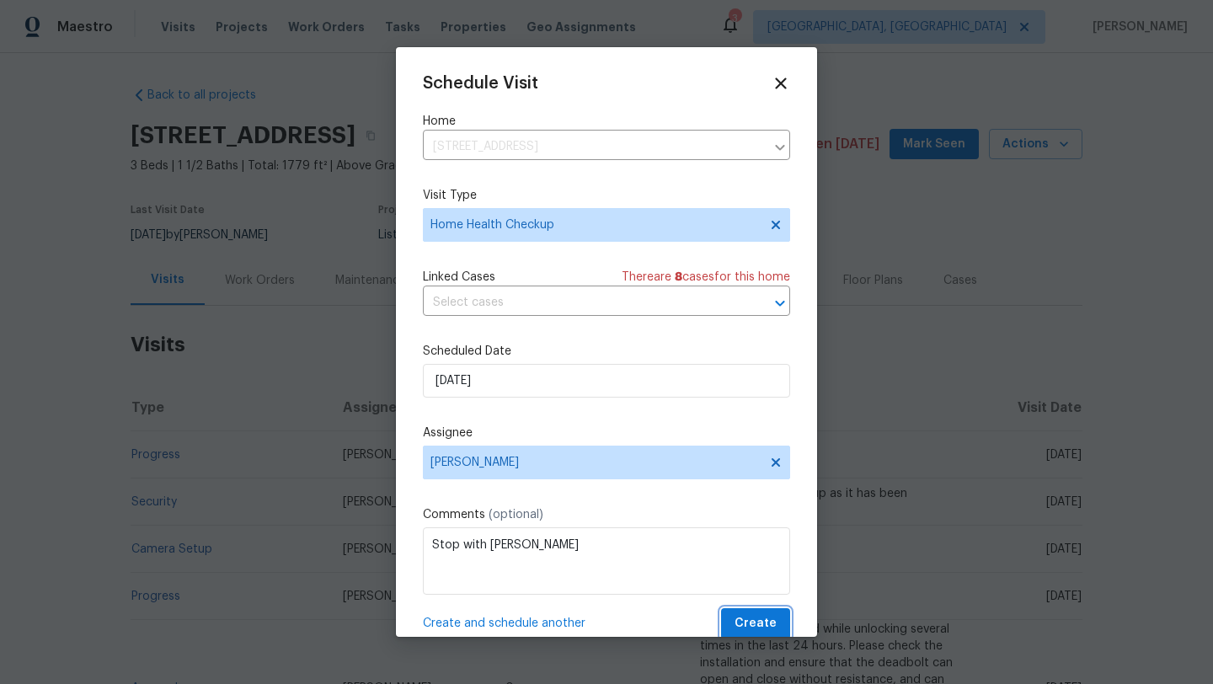
click at [763, 626] on span "Create" at bounding box center [755, 623] width 42 height 21
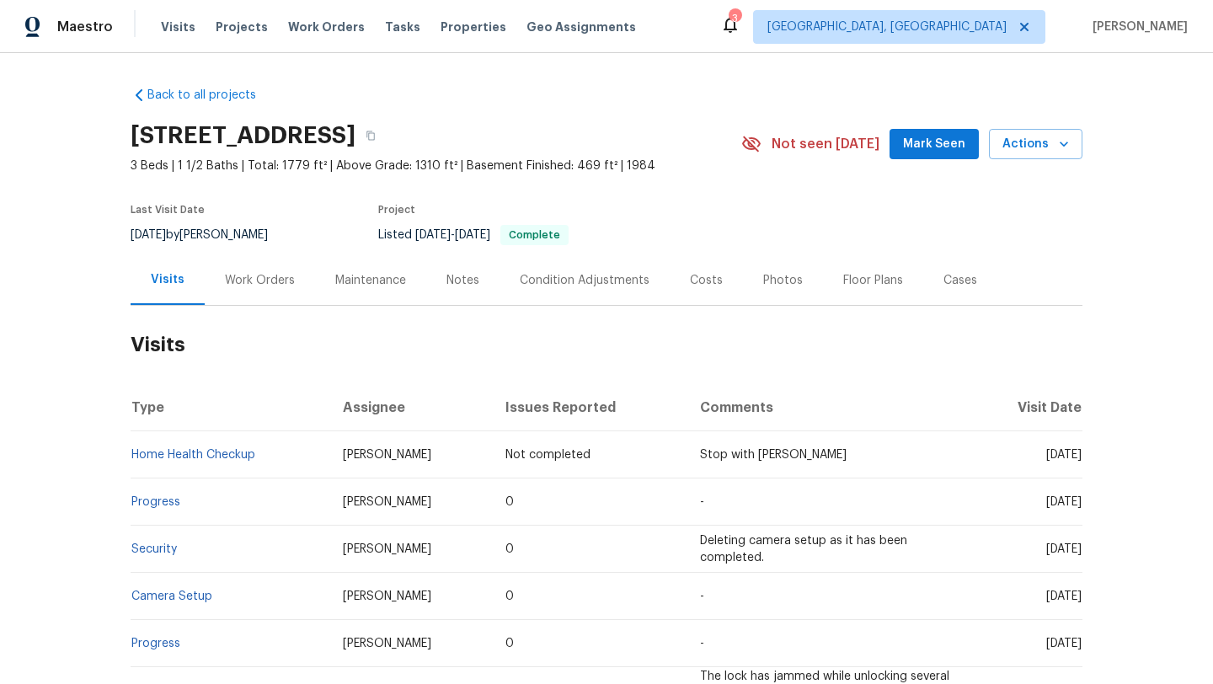
click at [930, 148] on span "Mark Seen" at bounding box center [934, 144] width 62 height 21
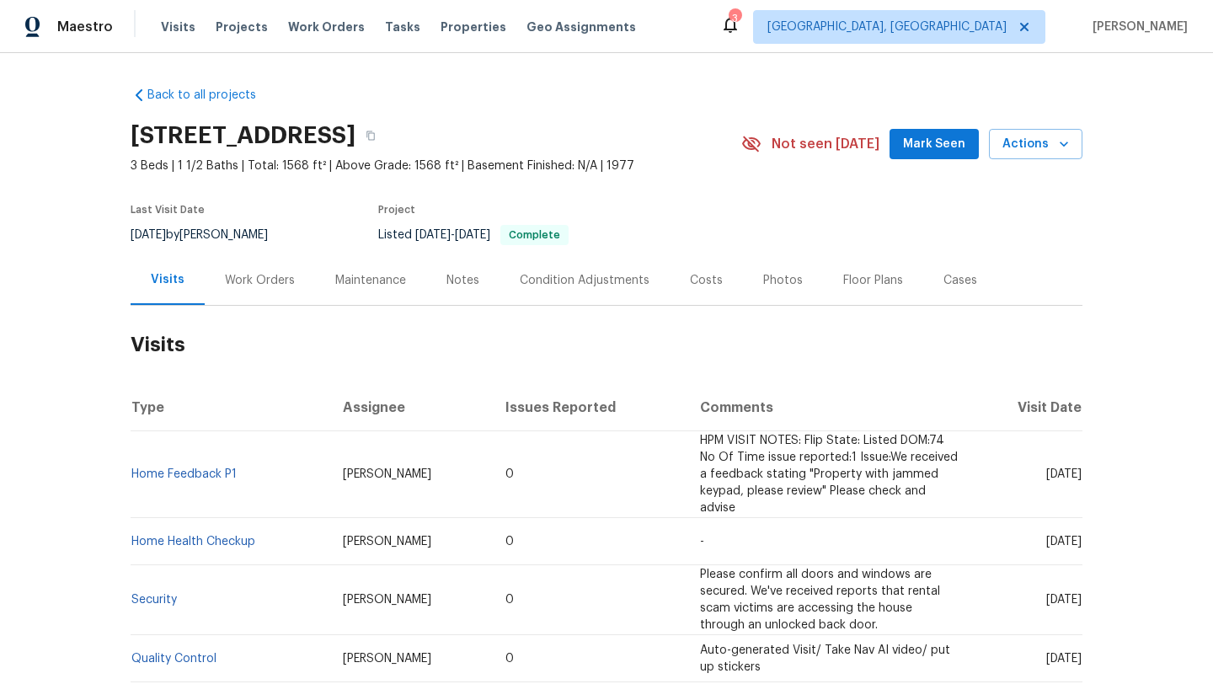
click at [946, 140] on span "Mark Seen" at bounding box center [934, 144] width 62 height 21
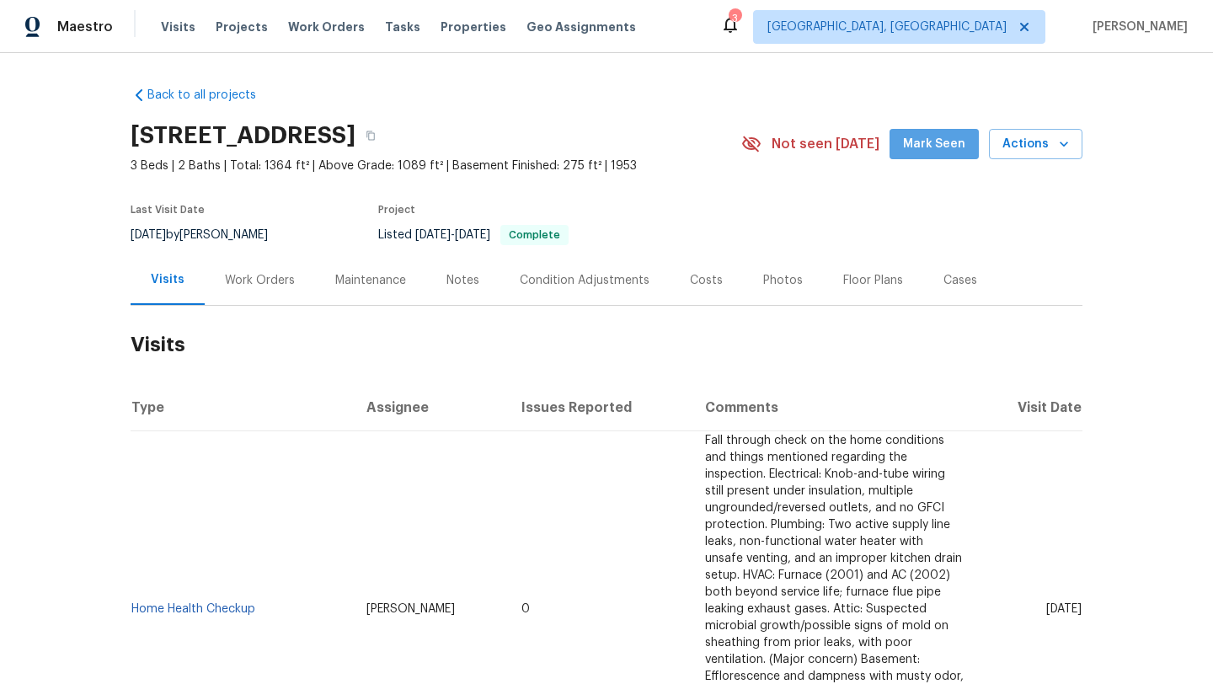
click at [947, 152] on span "Mark Seen" at bounding box center [934, 144] width 62 height 21
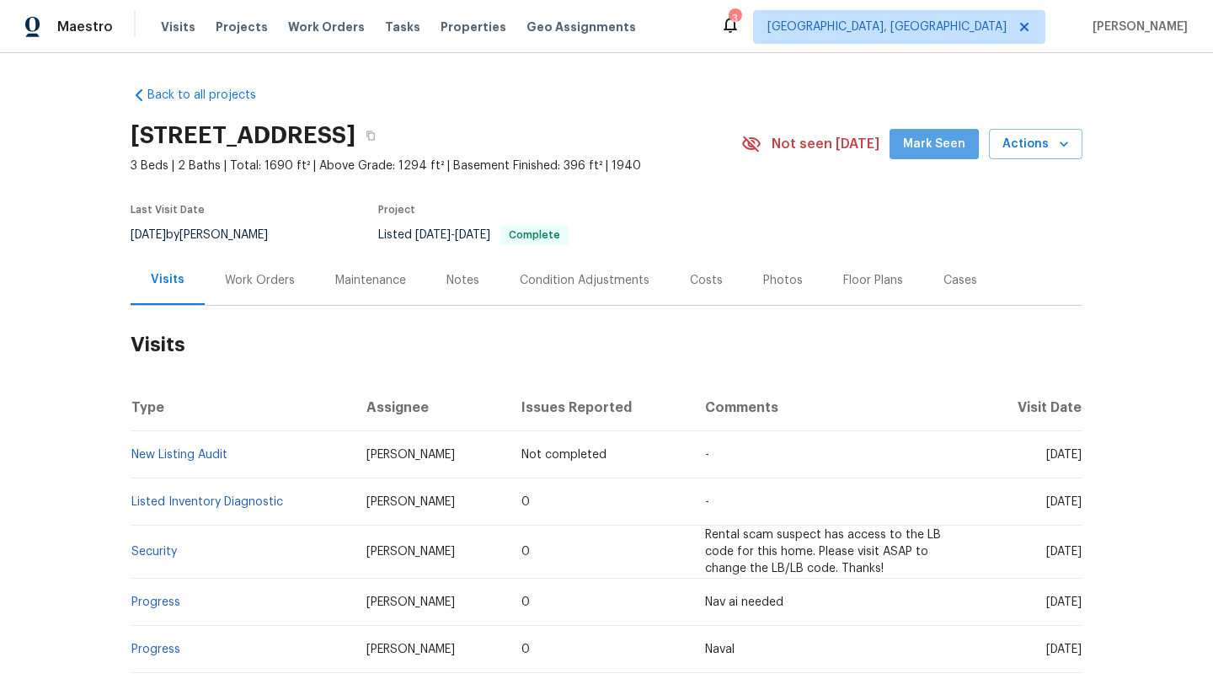
click at [927, 153] on span "Mark Seen" at bounding box center [934, 144] width 62 height 21
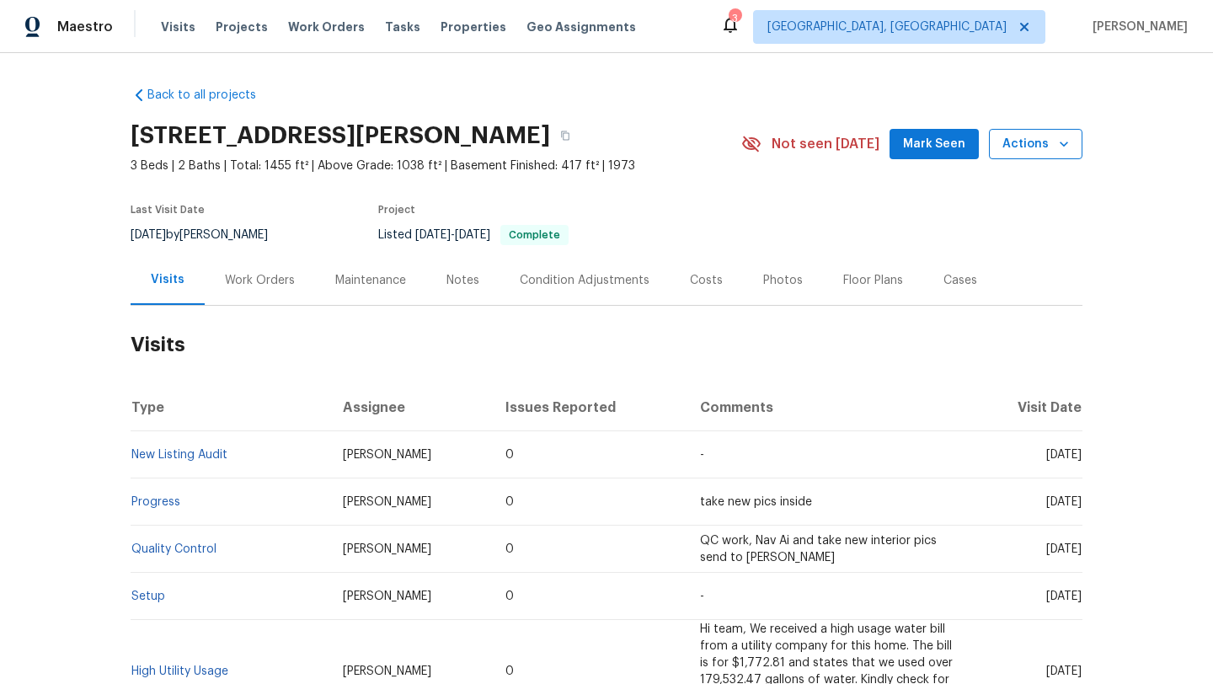
click at [1031, 145] on span "Actions" at bounding box center [1035, 144] width 67 height 21
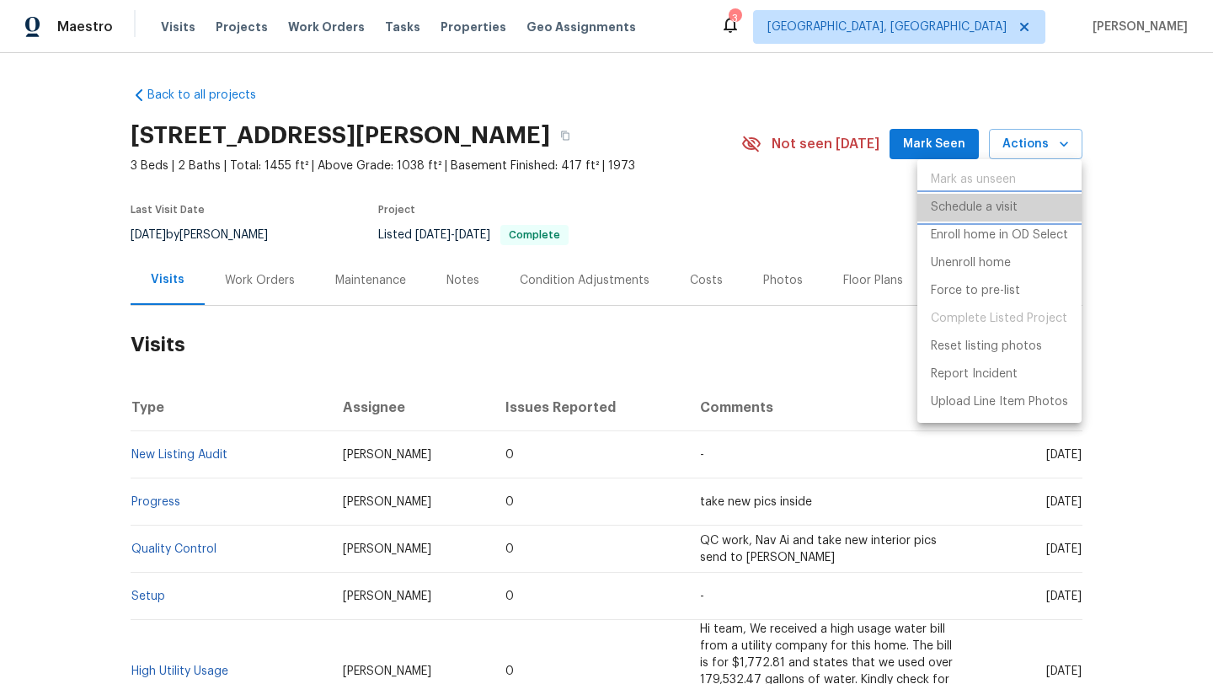
click at [986, 207] on p "Schedule a visit" at bounding box center [974, 208] width 87 height 18
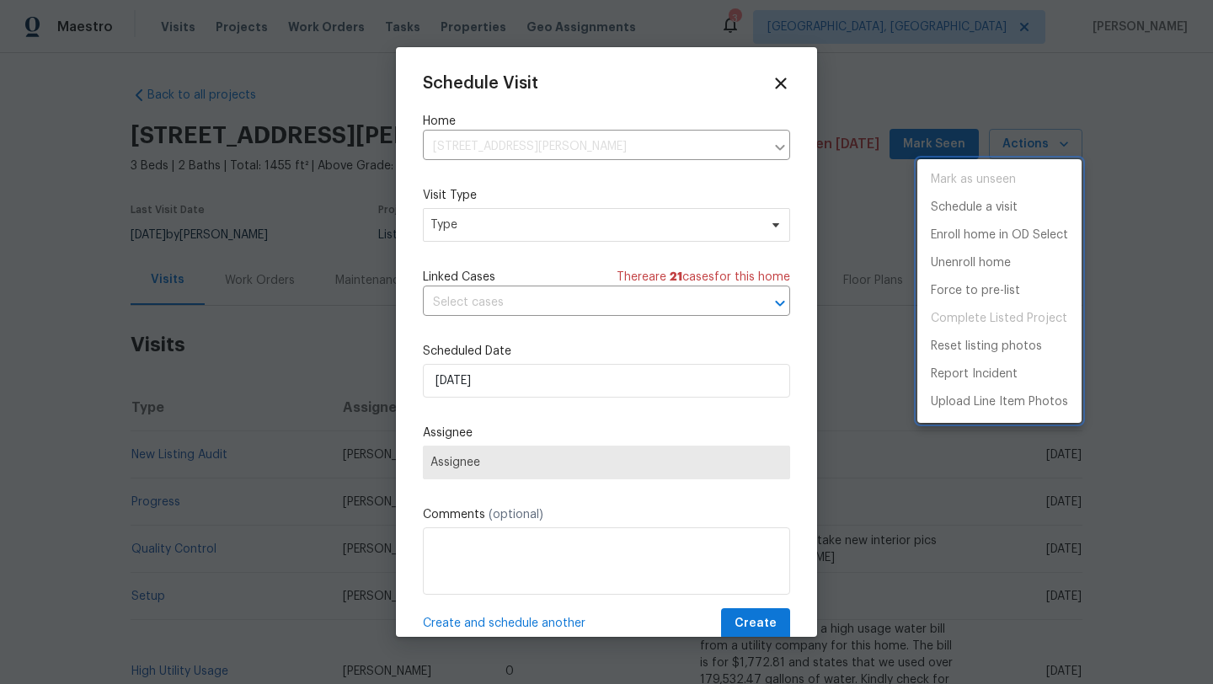
click at [537, 225] on div at bounding box center [606, 342] width 1213 height 684
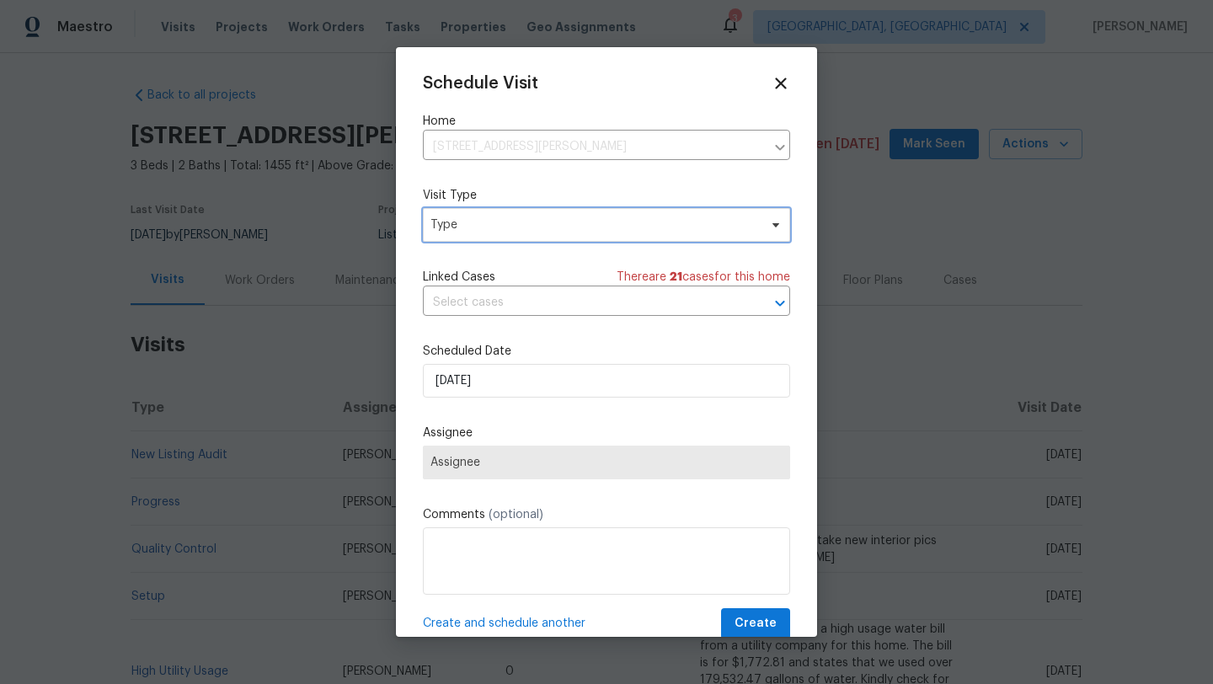
click at [537, 225] on span "Type" at bounding box center [594, 224] width 328 height 17
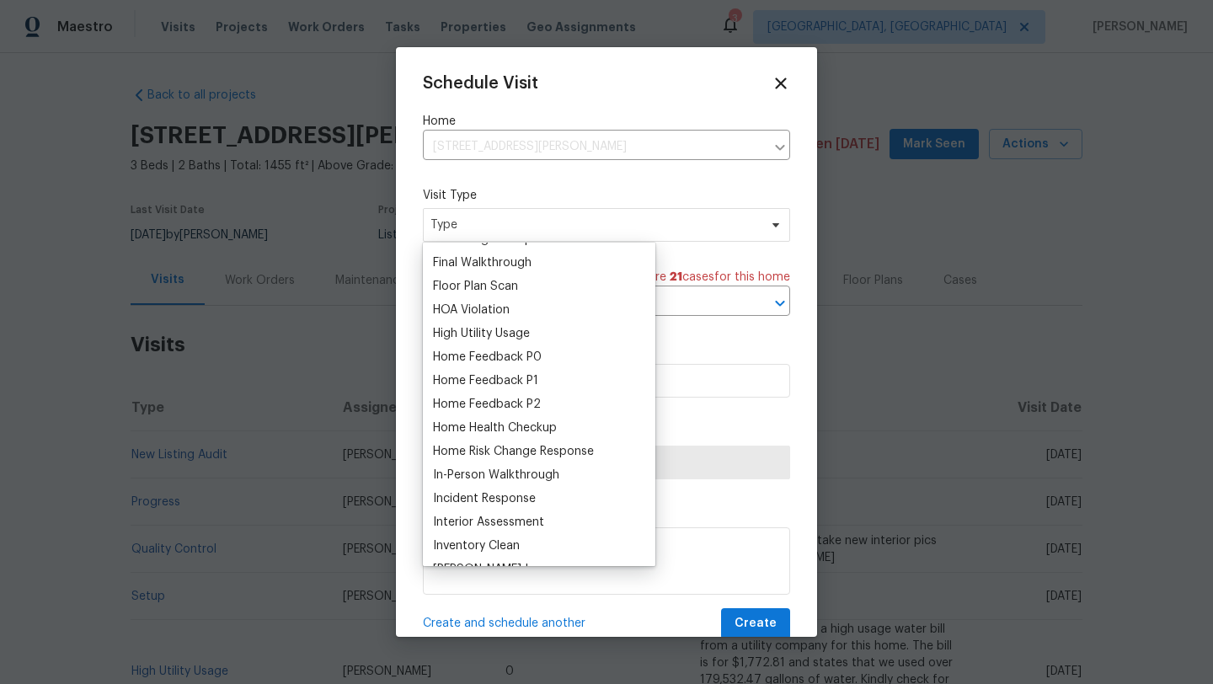
scroll to position [486, 0]
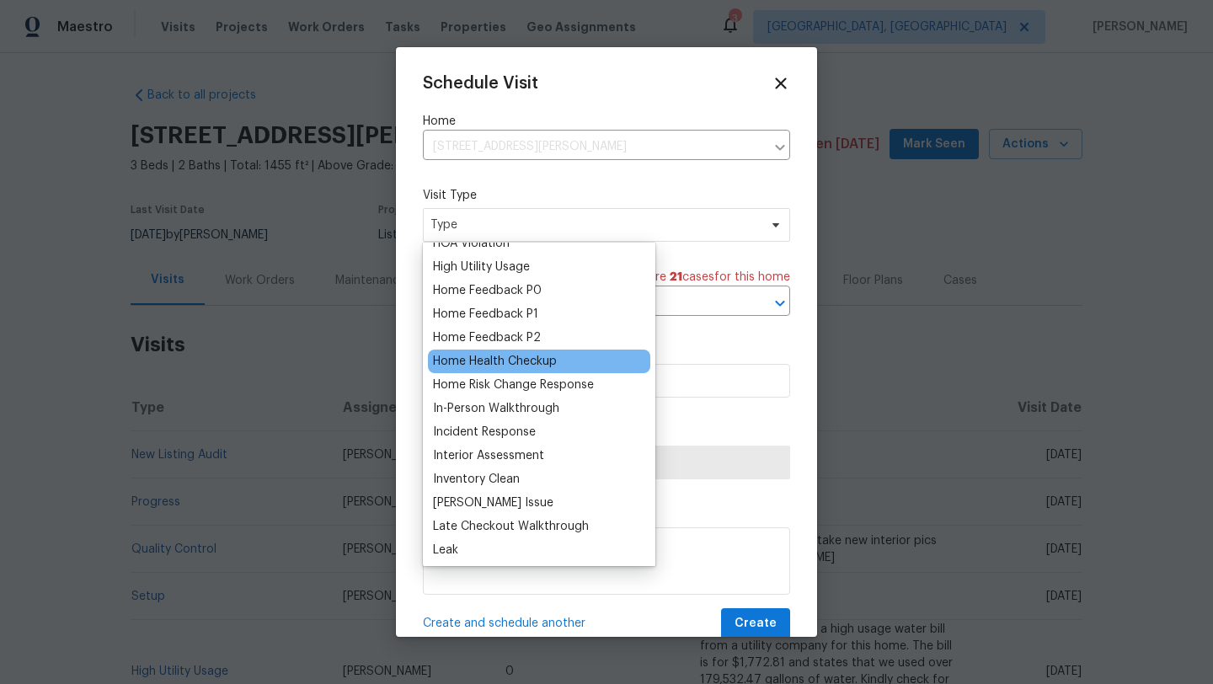
click at [509, 359] on div "Home Health Checkup" at bounding box center [495, 361] width 124 height 17
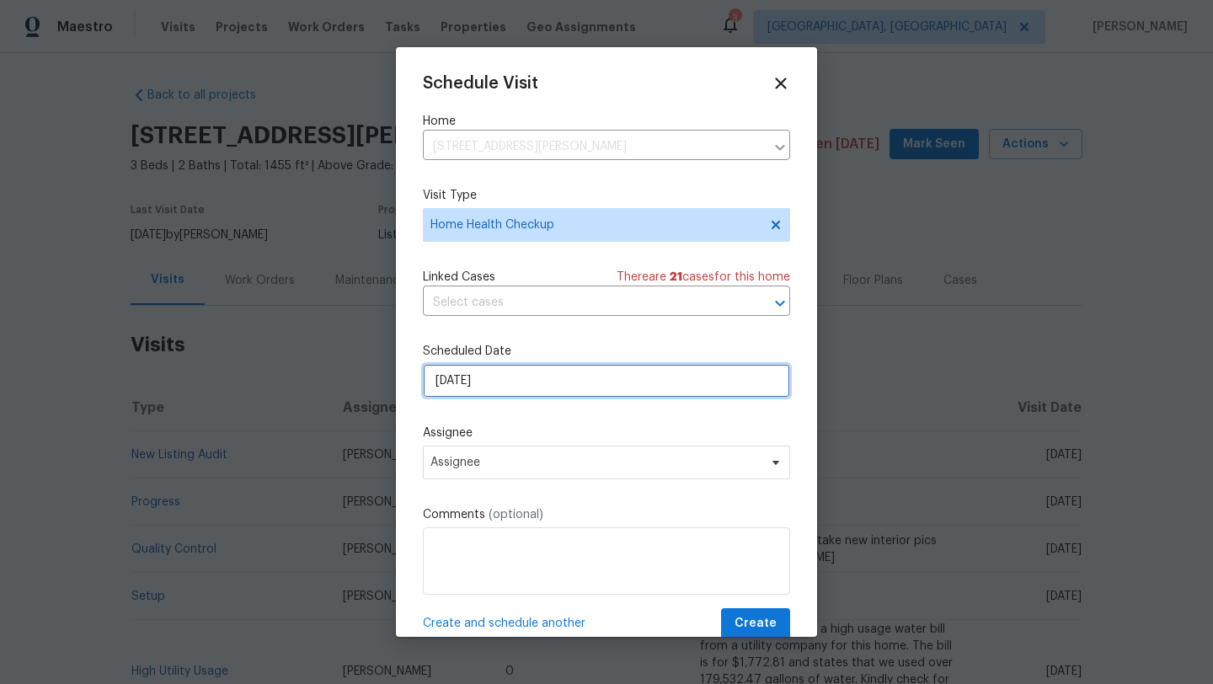
click at [500, 371] on input "10/7/2025" at bounding box center [606, 381] width 367 height 34
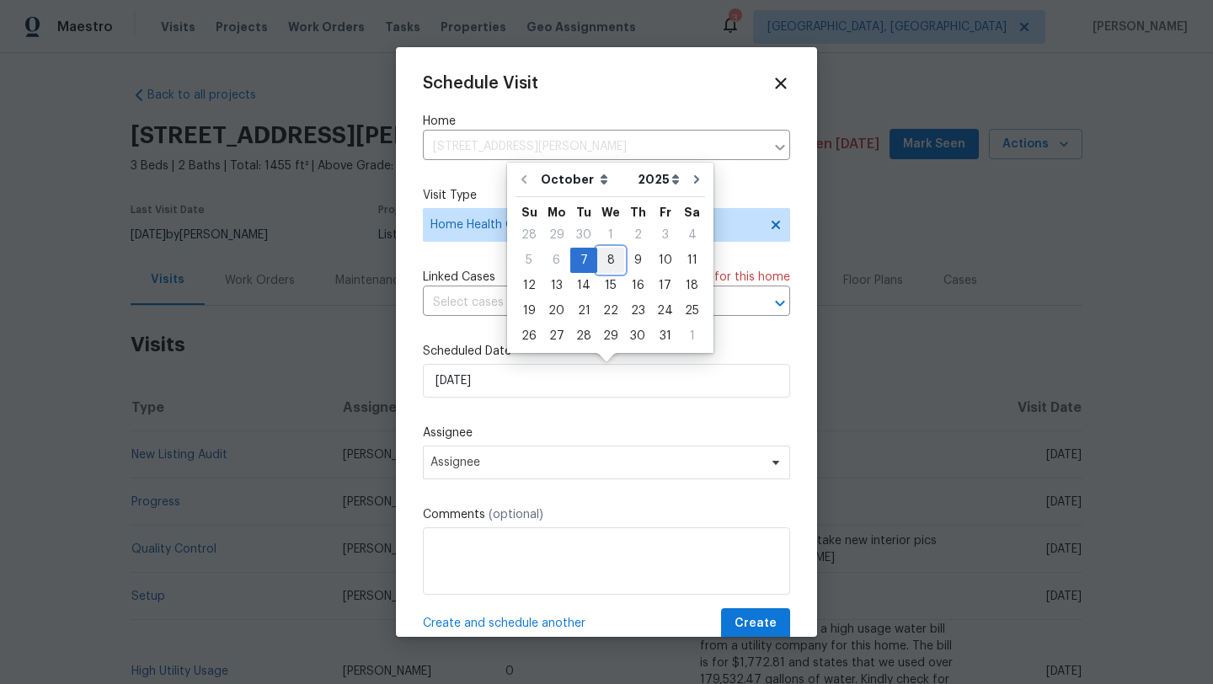
click at [609, 259] on div "8" at bounding box center [610, 260] width 27 height 24
type input "10/8/2025"
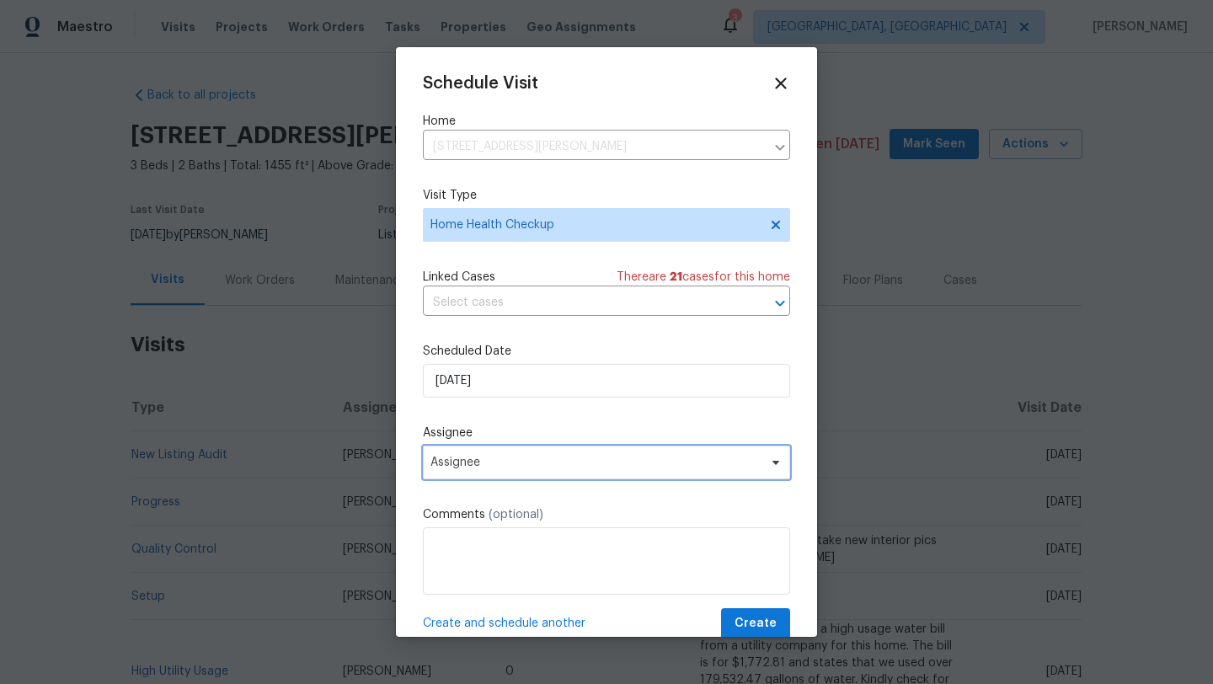
click at [466, 476] on span "Assignee" at bounding box center [606, 462] width 367 height 34
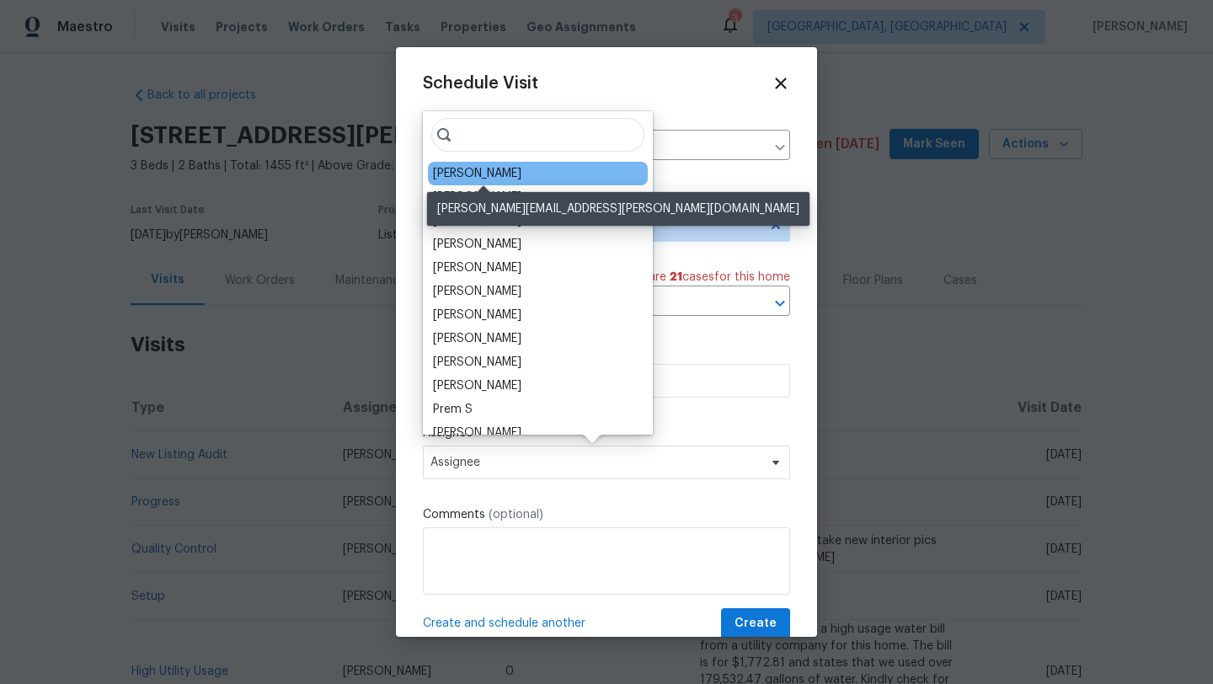
click at [515, 180] on div "[PERSON_NAME]" at bounding box center [477, 173] width 88 height 17
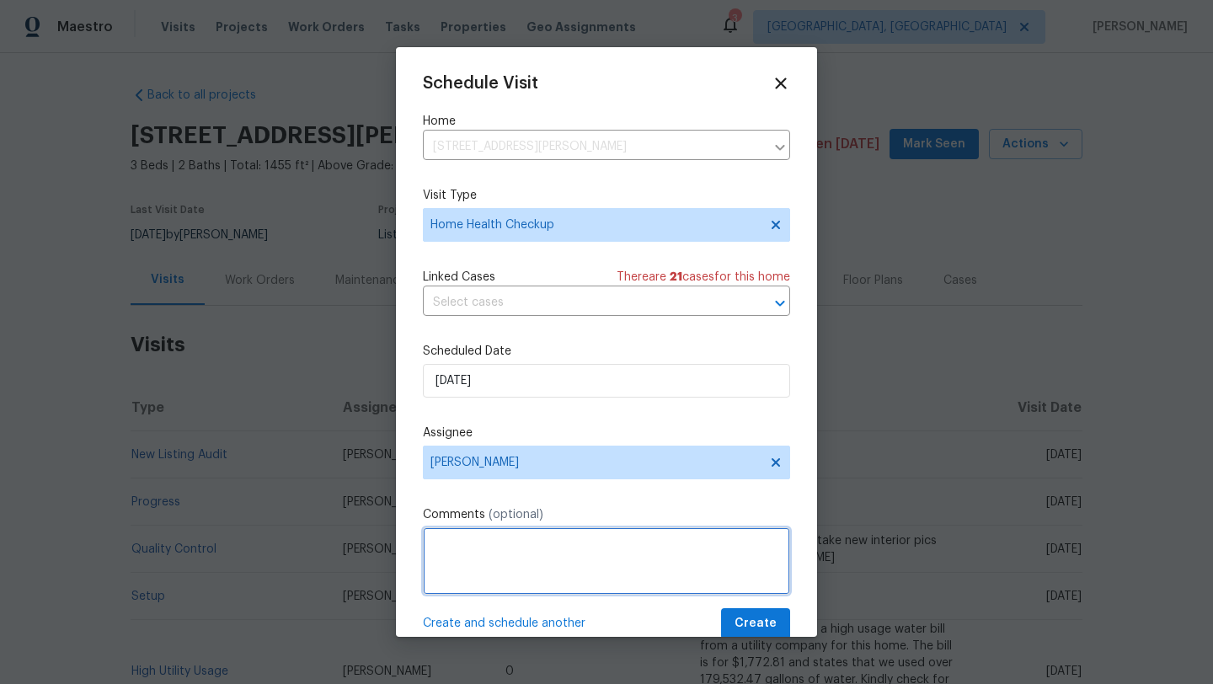
click at [475, 568] on textarea at bounding box center [606, 560] width 367 height 67
type textarea "Visit with Mark"
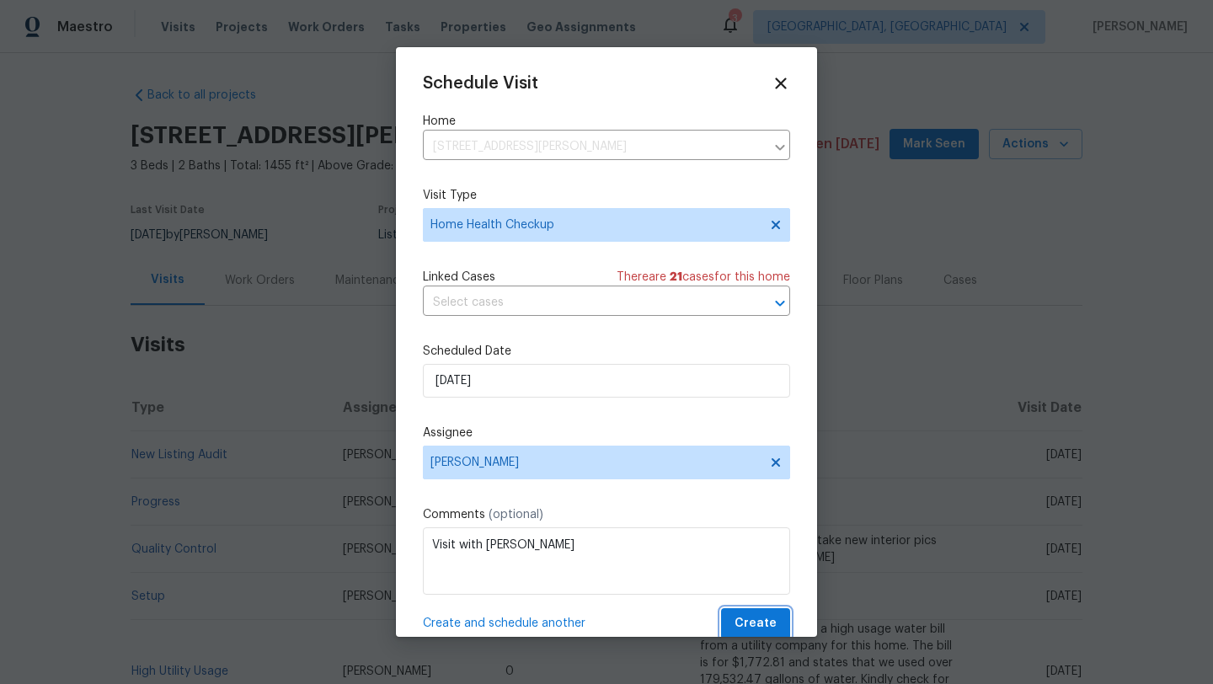
click at [760, 621] on span "Create" at bounding box center [755, 623] width 42 height 21
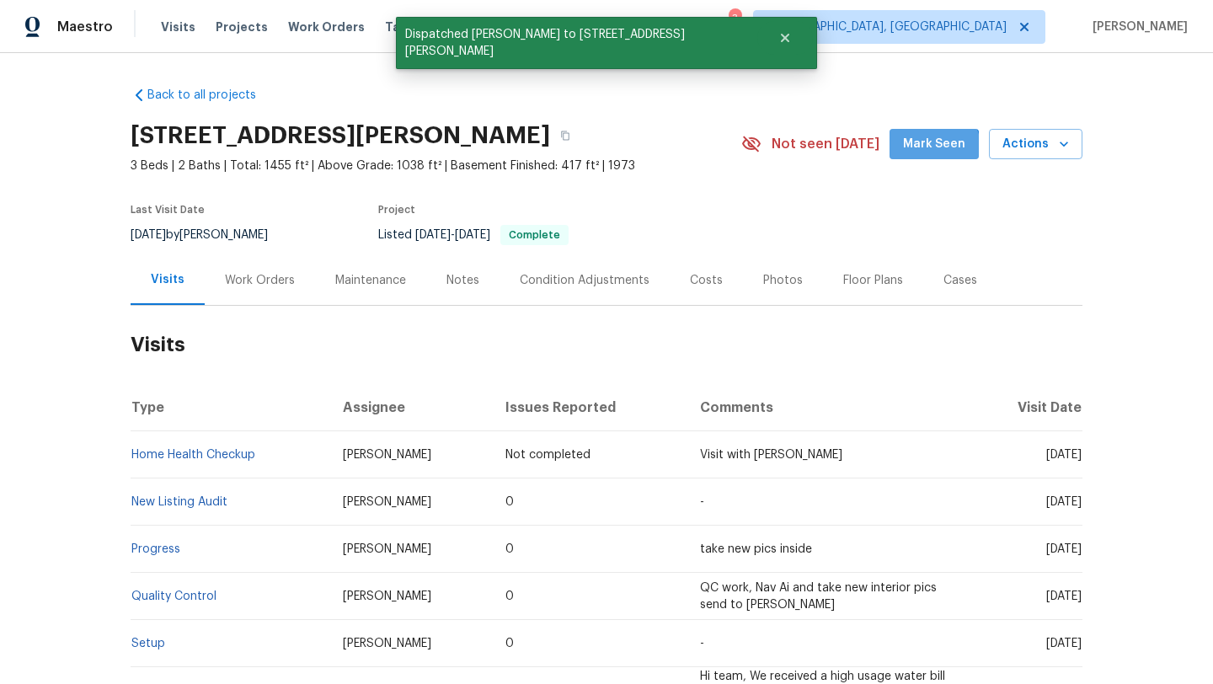
click at [923, 152] on span "Mark Seen" at bounding box center [934, 144] width 62 height 21
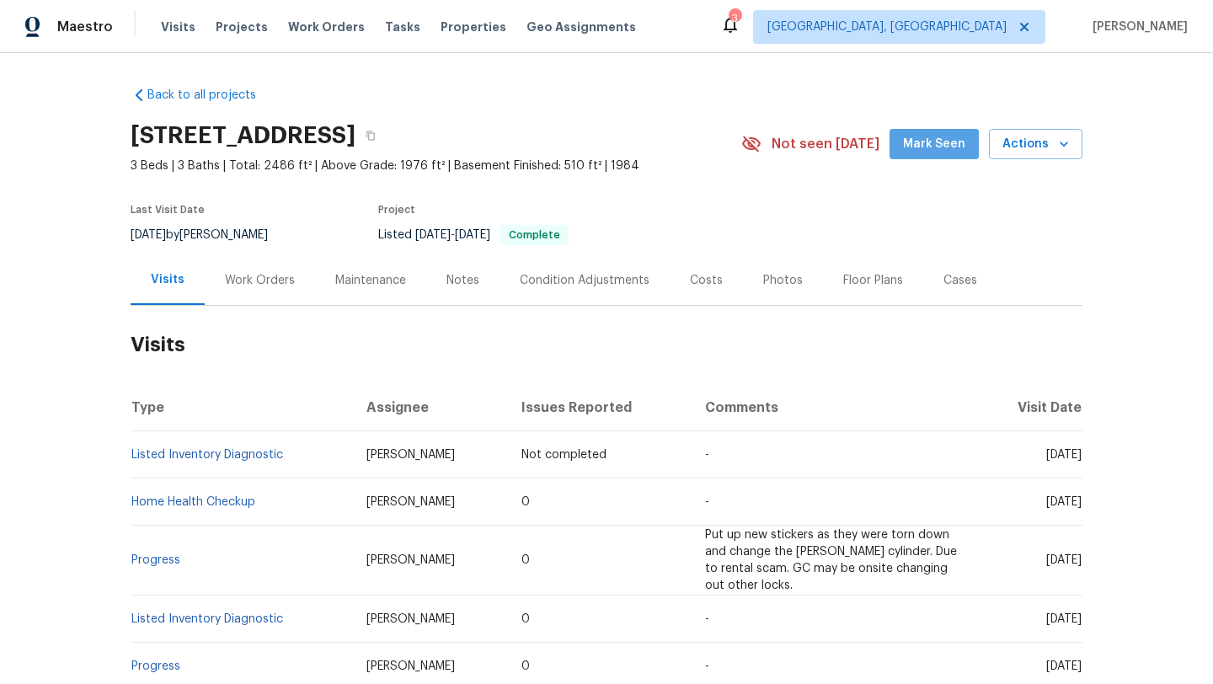
click at [956, 154] on button "Mark Seen" at bounding box center [933, 144] width 89 height 31
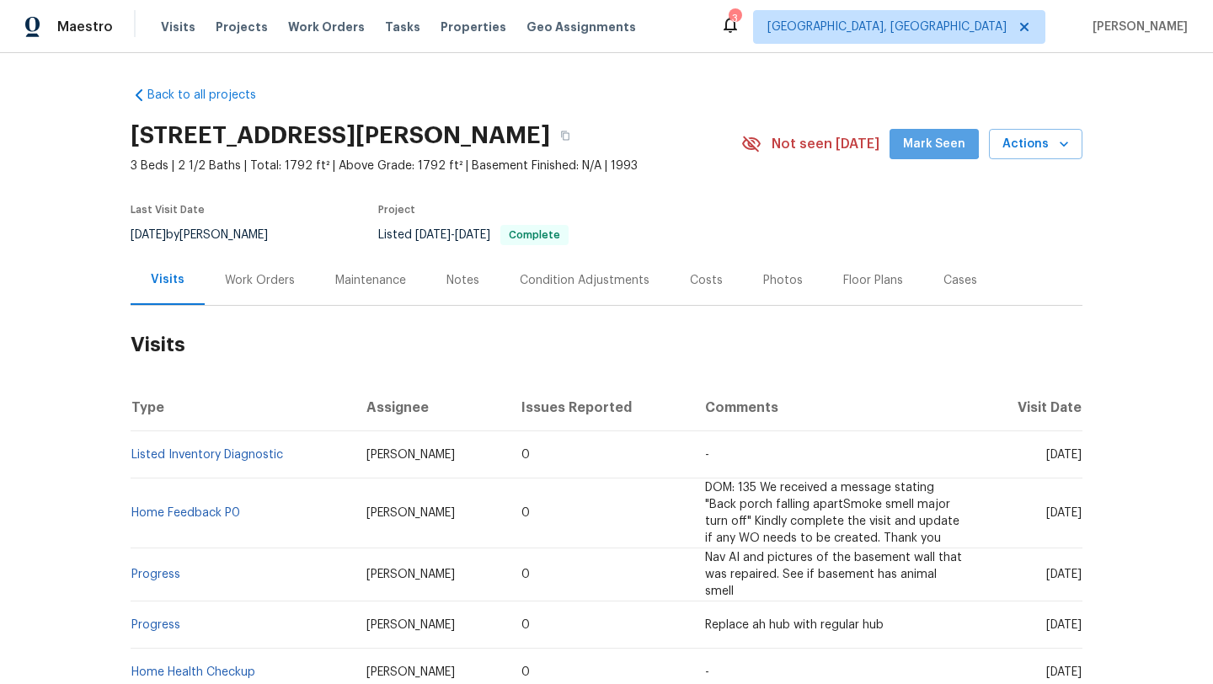
click at [939, 138] on span "Mark Seen" at bounding box center [934, 144] width 62 height 21
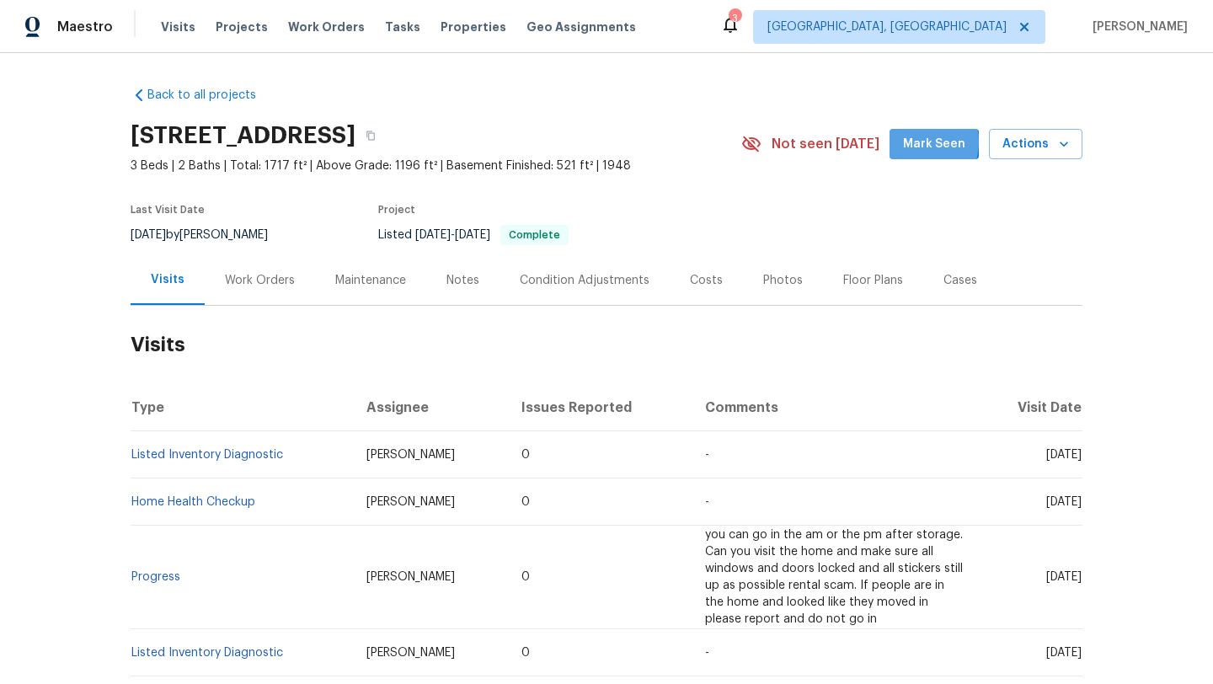
click at [924, 142] on span "Mark Seen" at bounding box center [934, 144] width 62 height 21
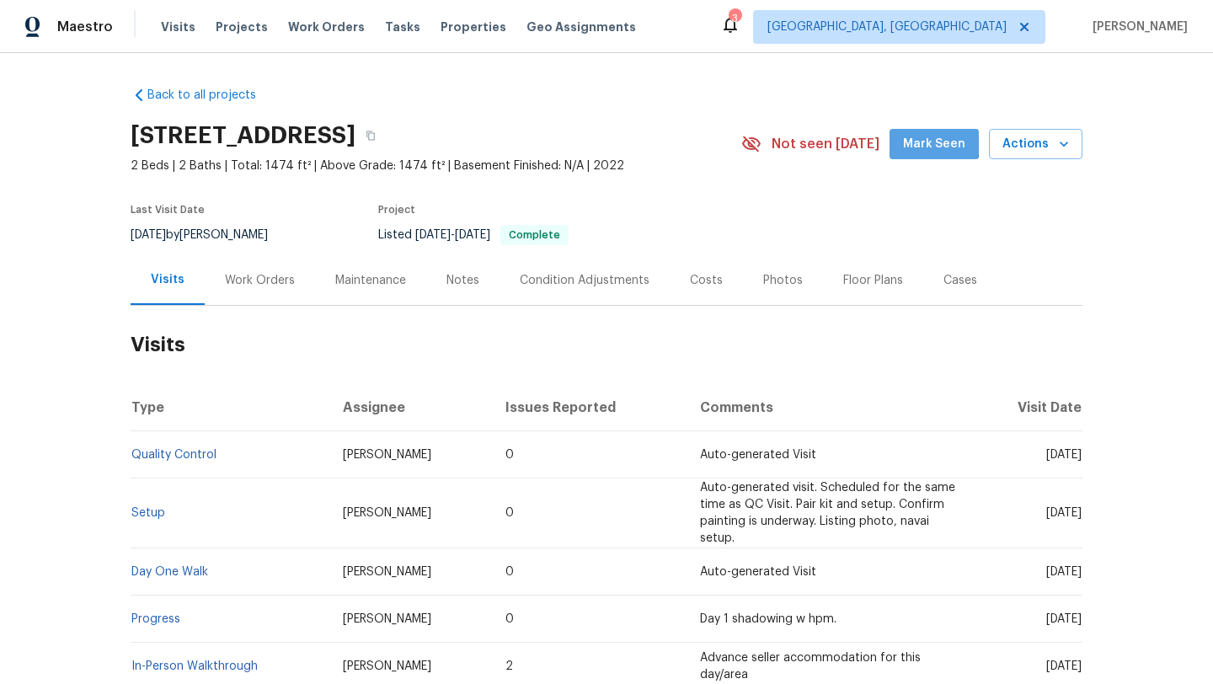
click at [930, 140] on span "Mark Seen" at bounding box center [934, 144] width 62 height 21
click at [266, 279] on div "Work Orders" at bounding box center [260, 280] width 70 height 17
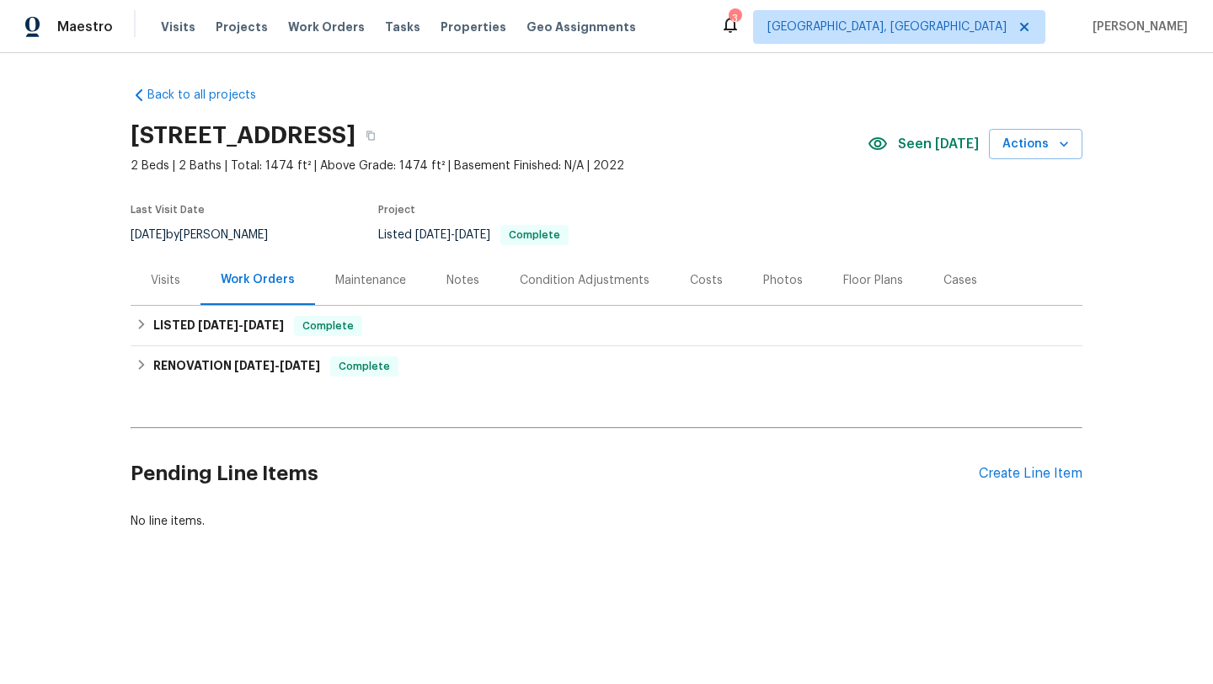
click at [159, 281] on div "Visits" at bounding box center [165, 280] width 29 height 17
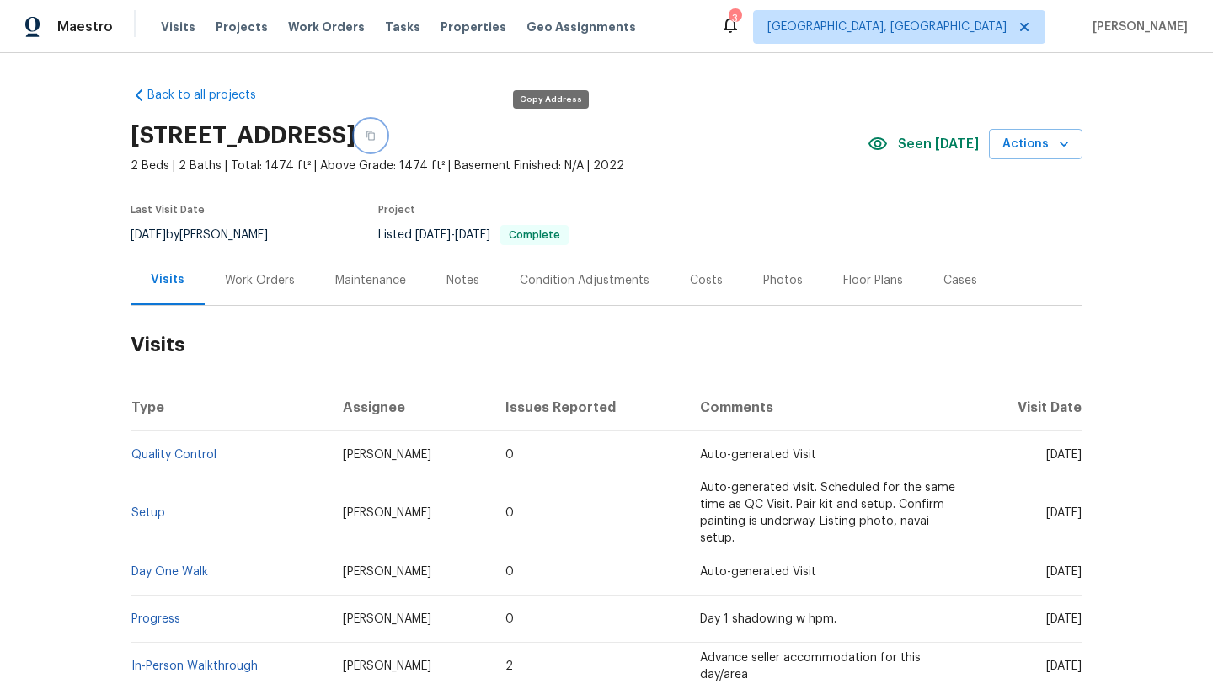
click at [376, 140] on icon "button" at bounding box center [370, 136] width 10 height 10
click at [1069, 145] on icon "button" at bounding box center [1063, 144] width 17 height 17
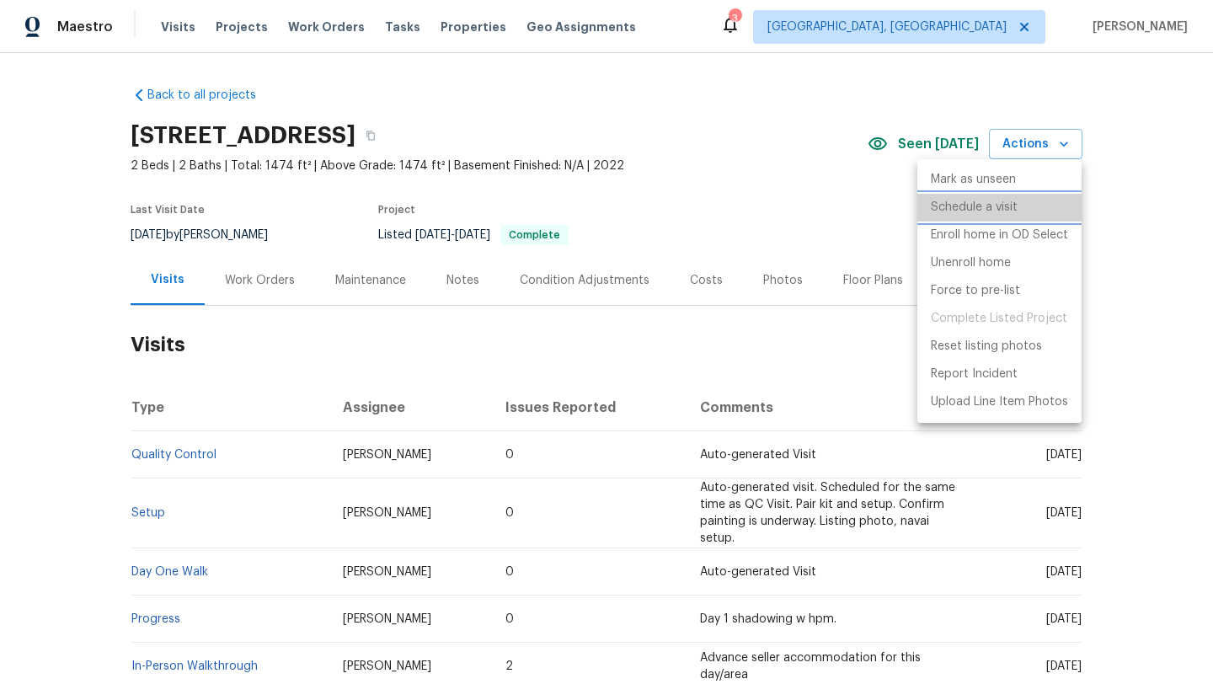
click at [1006, 211] on p "Schedule a visit" at bounding box center [974, 208] width 87 height 18
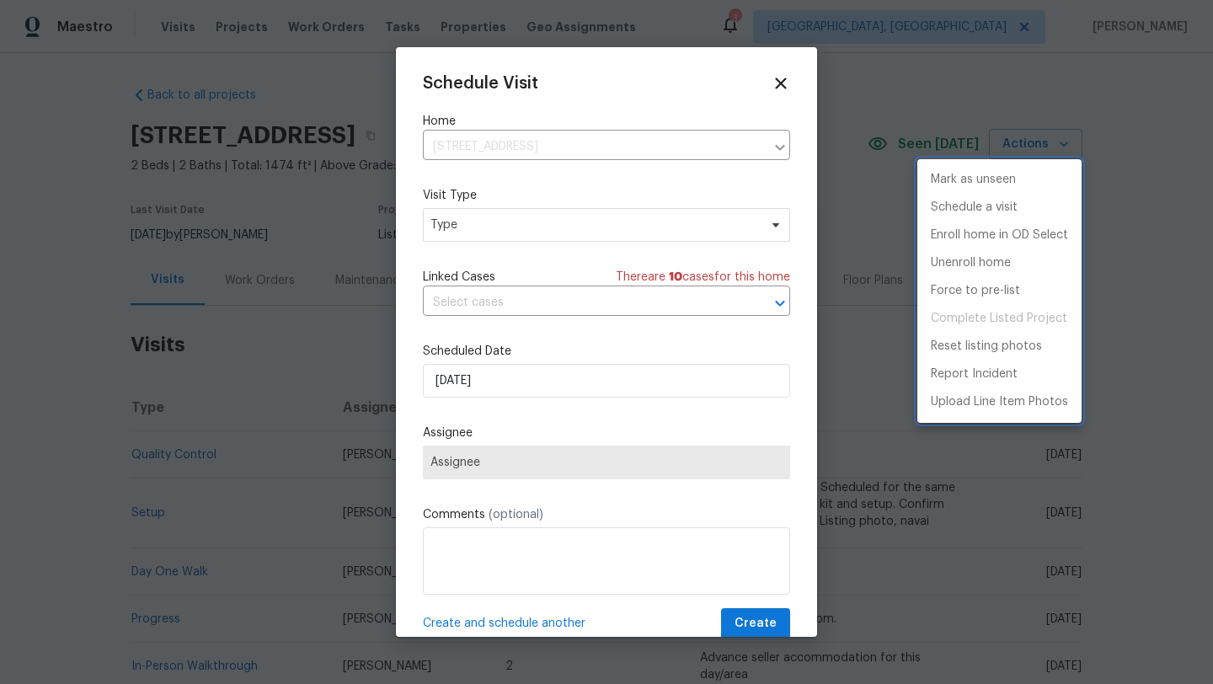
click at [470, 232] on div at bounding box center [606, 342] width 1213 height 684
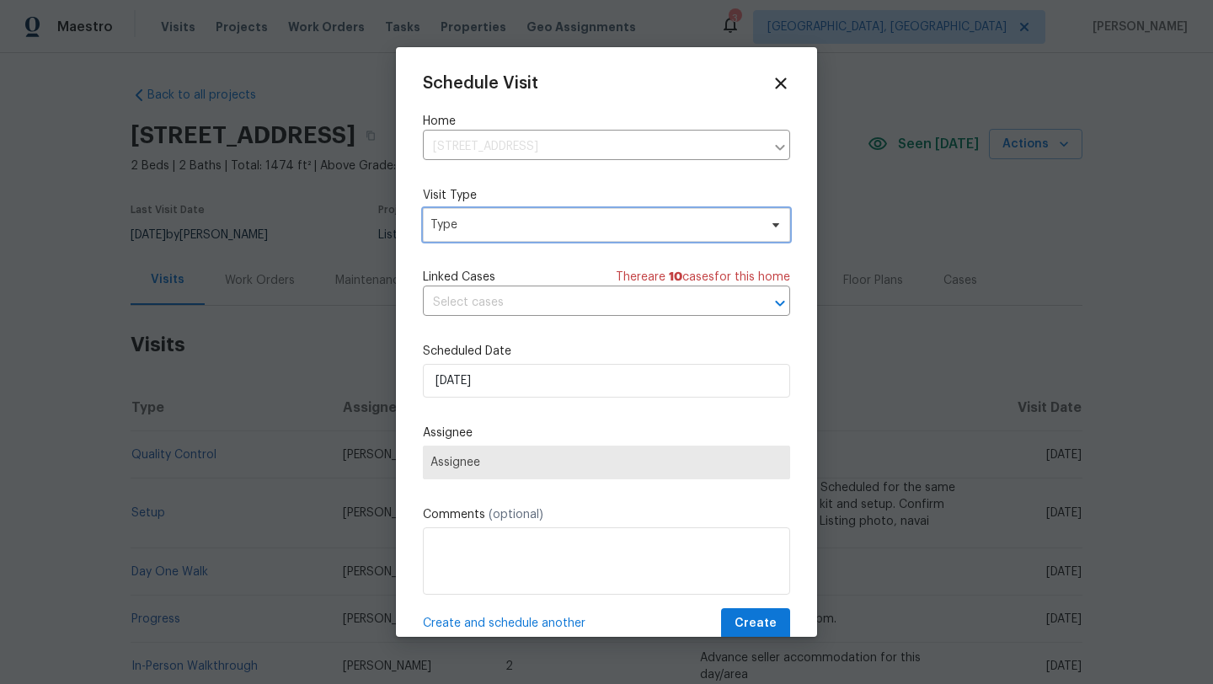
click at [460, 225] on span "Type" at bounding box center [594, 224] width 328 height 17
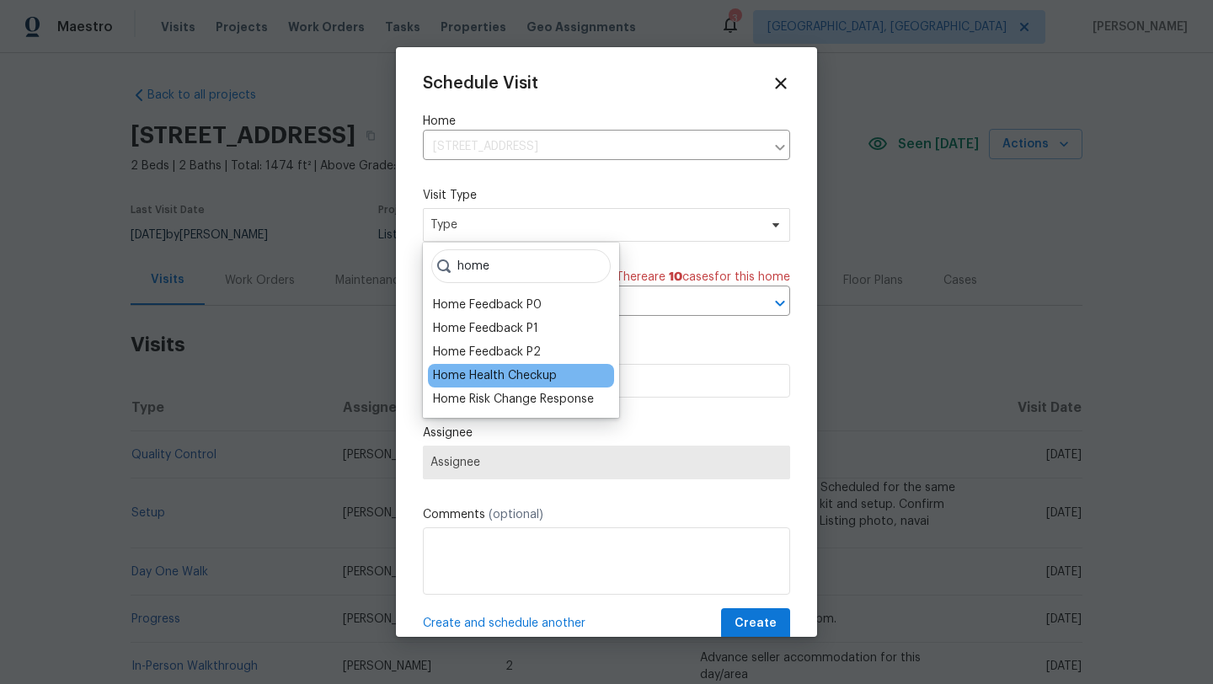
type input "home"
click at [493, 375] on div "Home Health Checkup" at bounding box center [495, 375] width 124 height 17
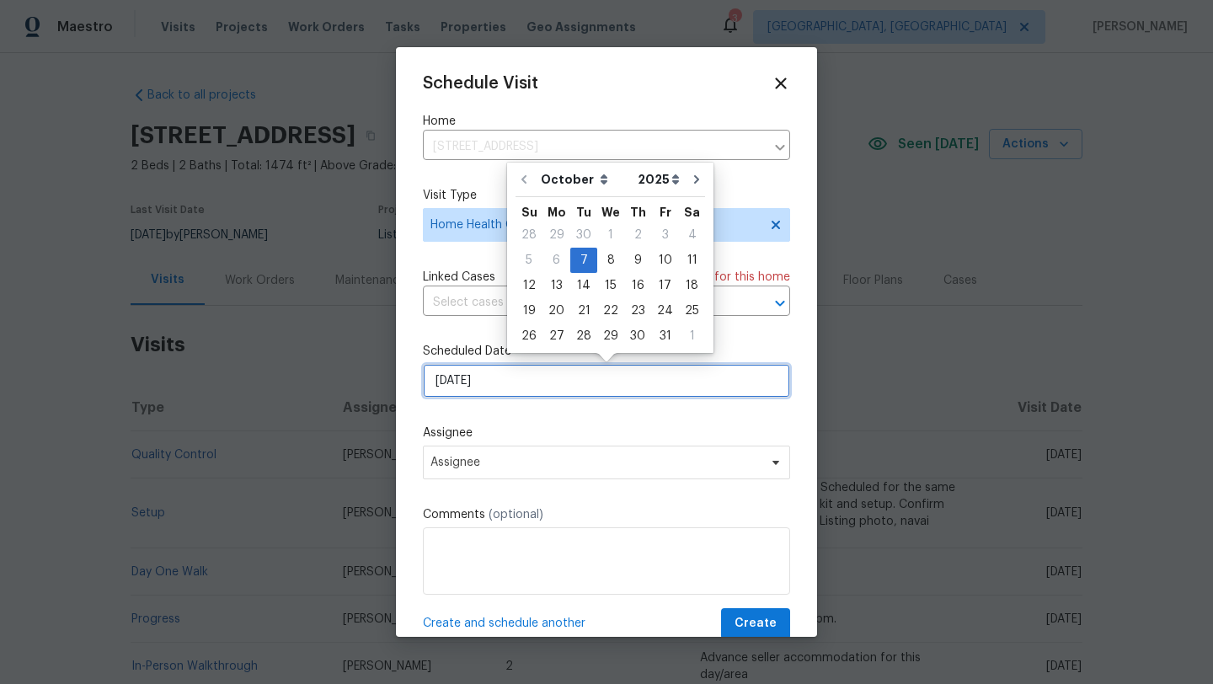
click at [506, 384] on input "10/7/2025" at bounding box center [606, 381] width 367 height 34
click at [609, 253] on div "8" at bounding box center [610, 260] width 27 height 24
type input "10/8/2025"
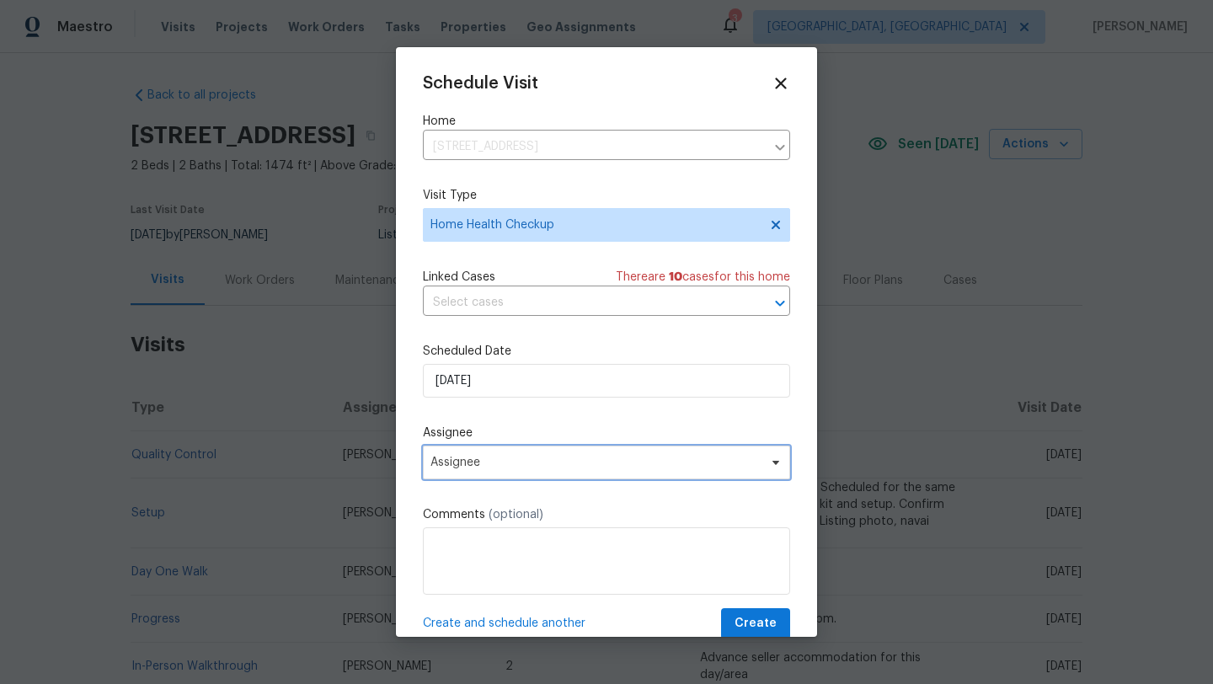
click at [522, 465] on span "Assignee" at bounding box center [595, 462] width 330 height 13
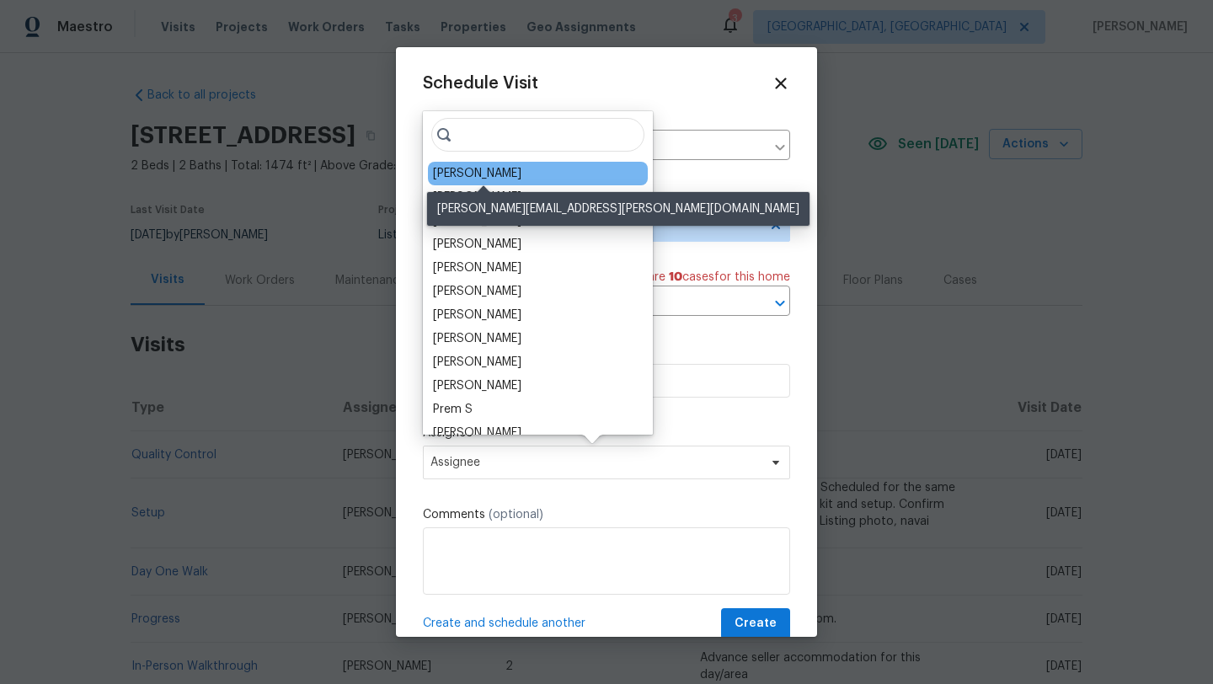
click at [486, 172] on div "[PERSON_NAME]" at bounding box center [477, 173] width 88 height 17
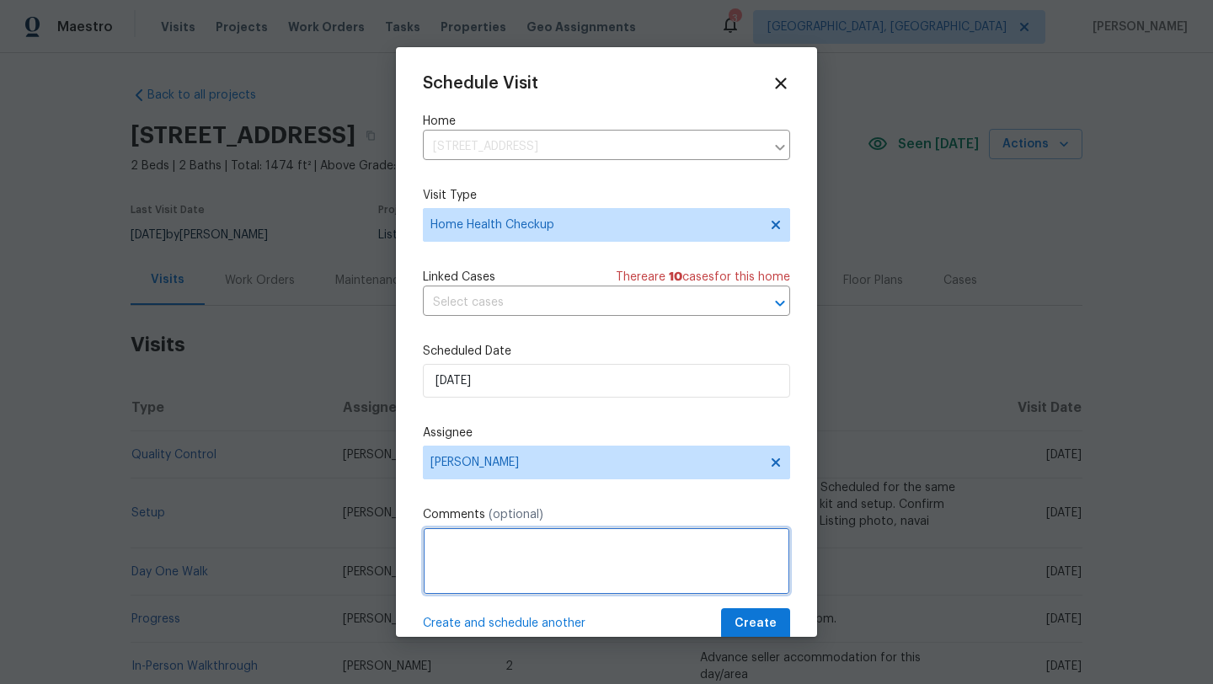
click at [491, 584] on textarea at bounding box center [606, 560] width 367 height 67
type textarea "visit with Mark"
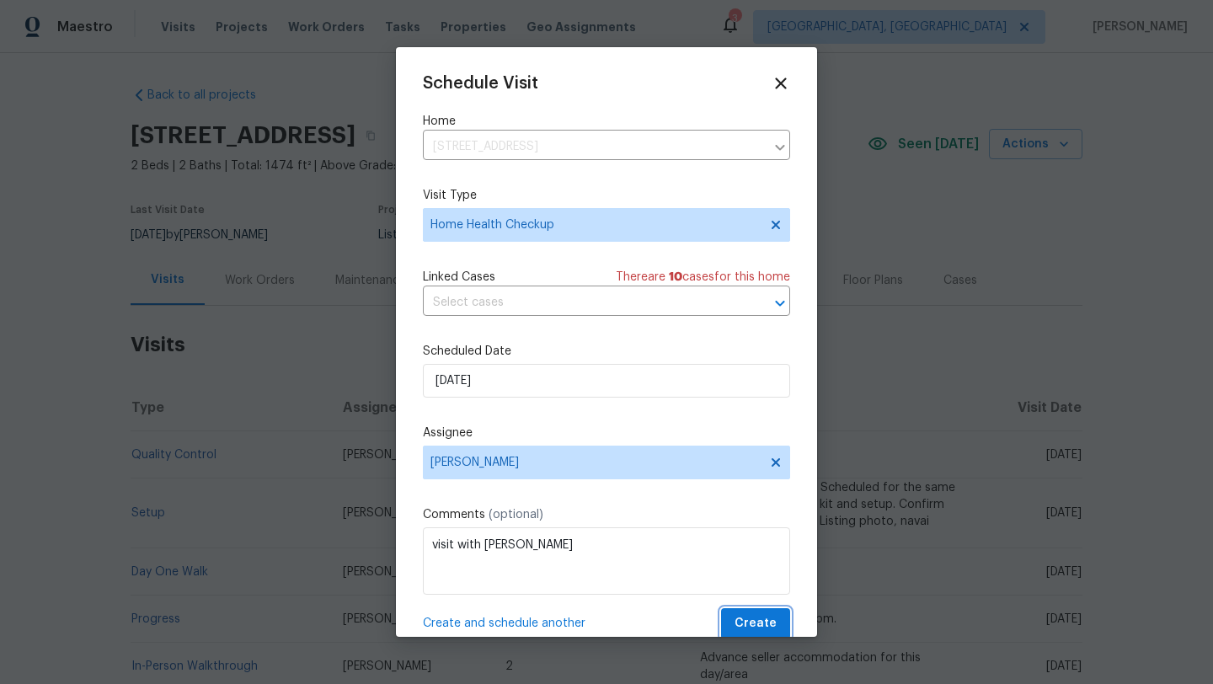
click at [764, 615] on span "Create" at bounding box center [755, 623] width 42 height 21
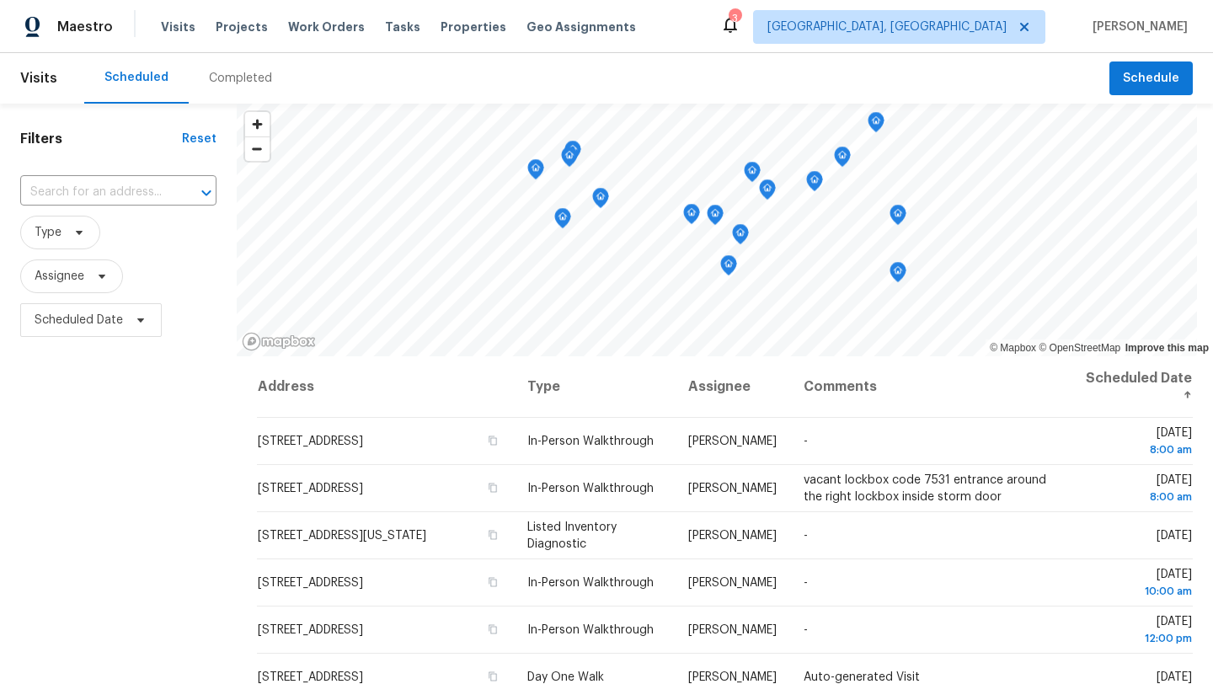
scroll to position [213, 0]
